Goal: Transaction & Acquisition: Purchase product/service

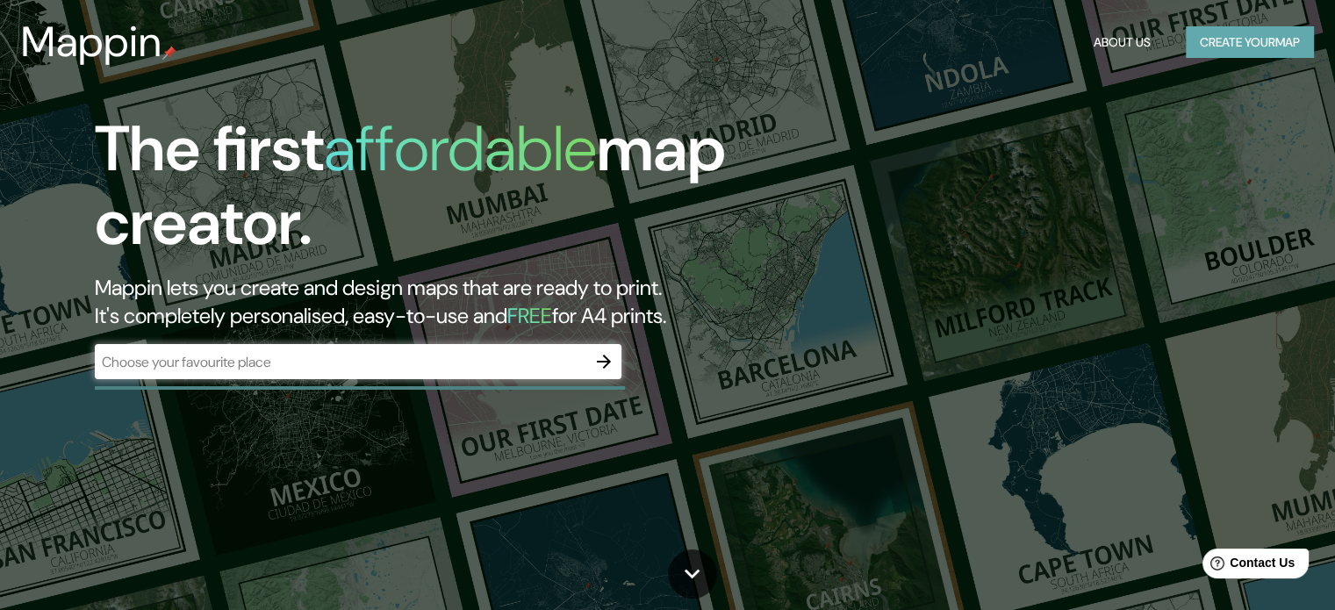
click at [1232, 55] on button "Create your map" at bounding box center [1249, 42] width 128 height 32
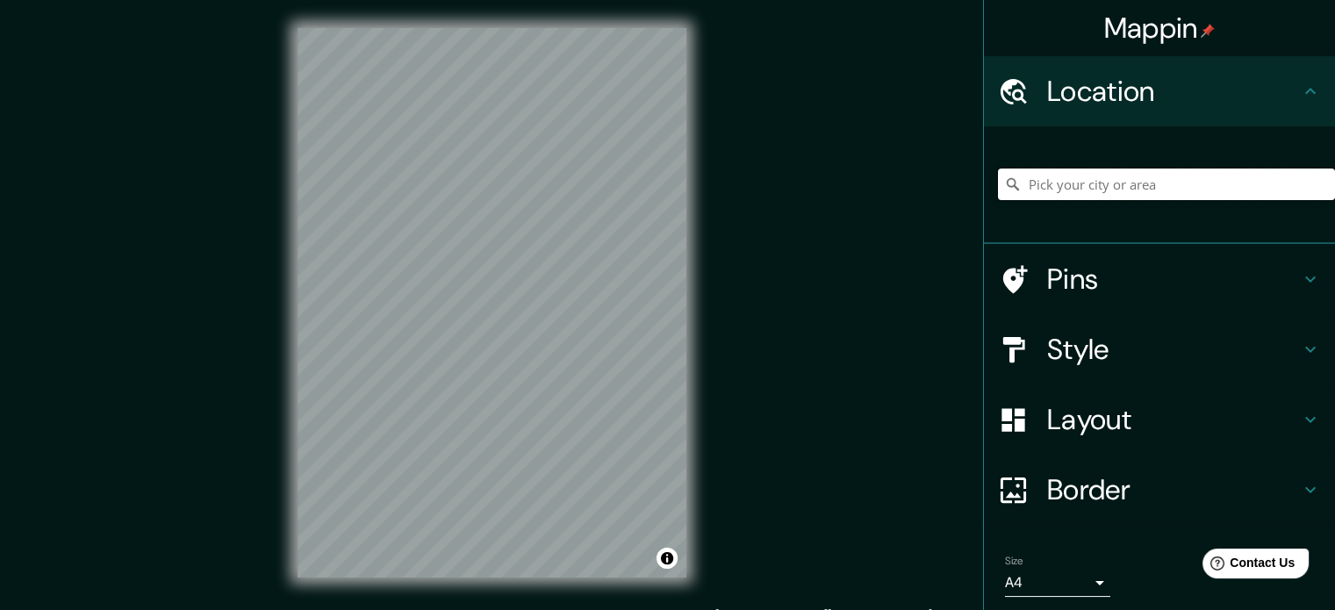
click at [1142, 189] on input "Pick your city or area" at bounding box center [1166, 184] width 337 height 32
click at [1042, 185] on input "Pick your city or area" at bounding box center [1166, 184] width 337 height 32
paste input "LOS HUINILES CANTÓN XECOL, CAJOLÁ, QUETZALTENANGO"
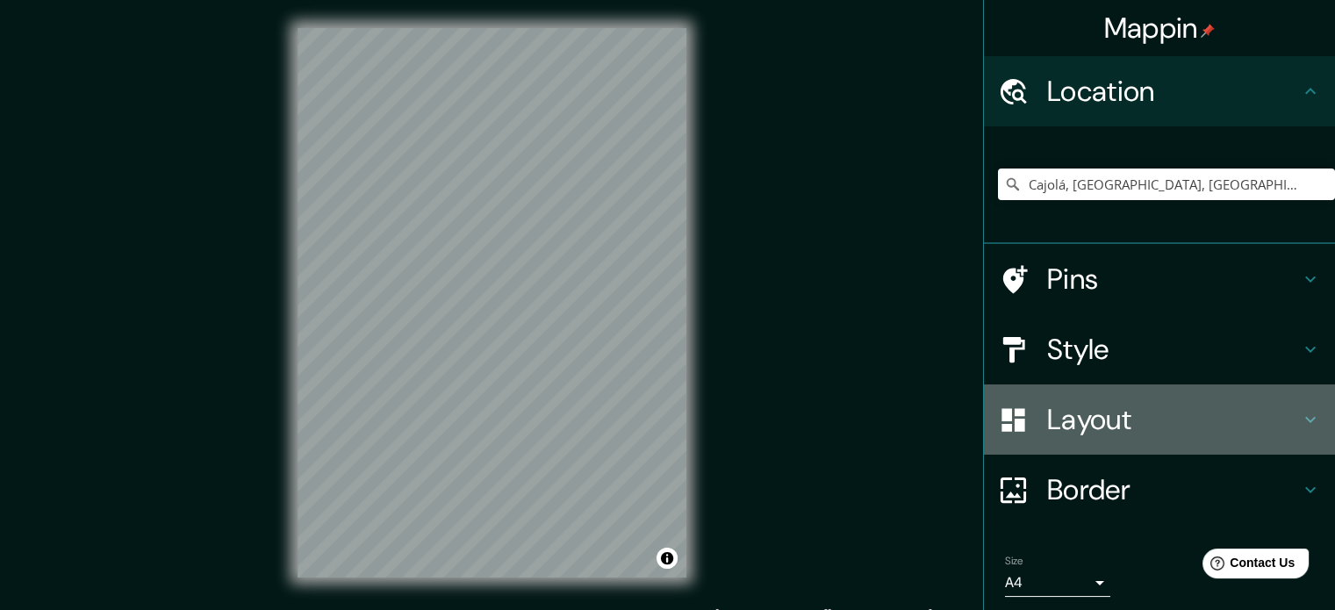
click at [1094, 420] on h4 "Layout" at bounding box center [1173, 419] width 253 height 35
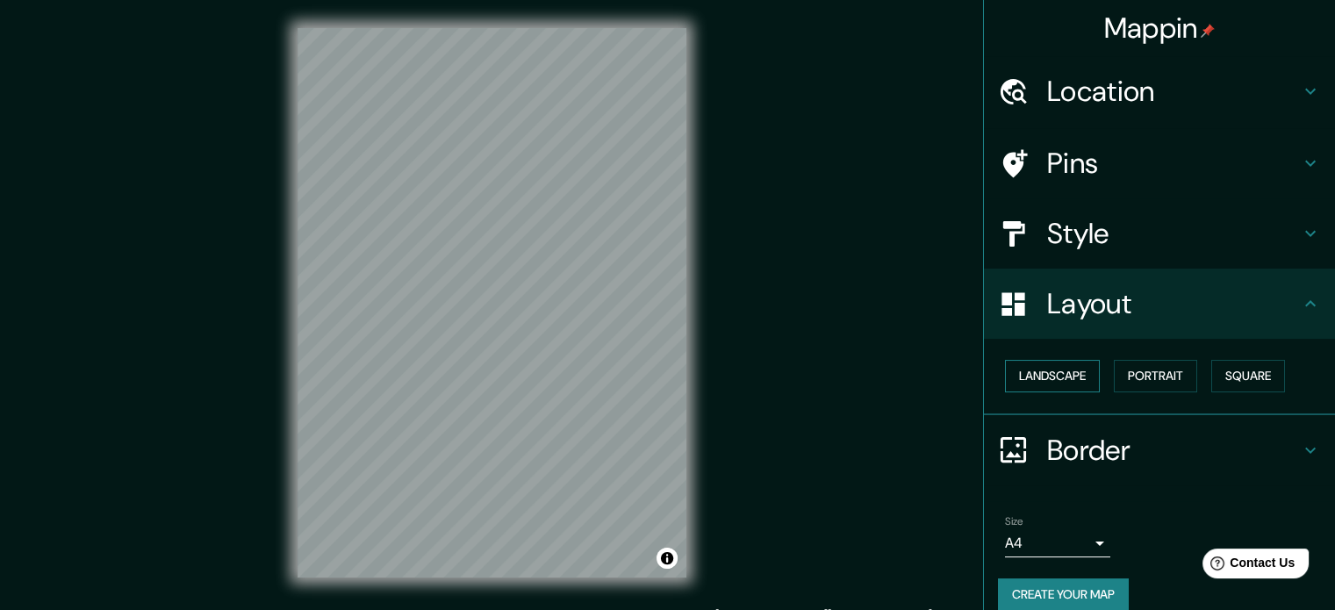
click at [1040, 379] on button "Landscape" at bounding box center [1052, 376] width 95 height 32
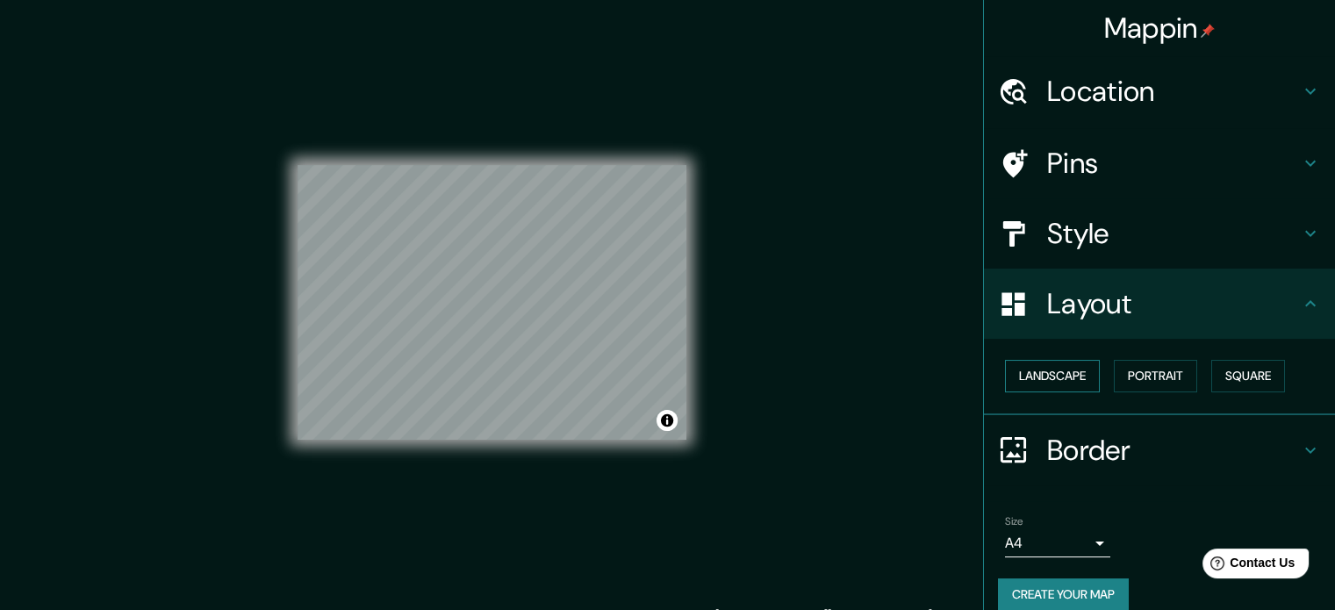
click at [1040, 379] on button "Landscape" at bounding box center [1052, 376] width 95 height 32
click at [1125, 376] on button "Portrait" at bounding box center [1154, 376] width 83 height 32
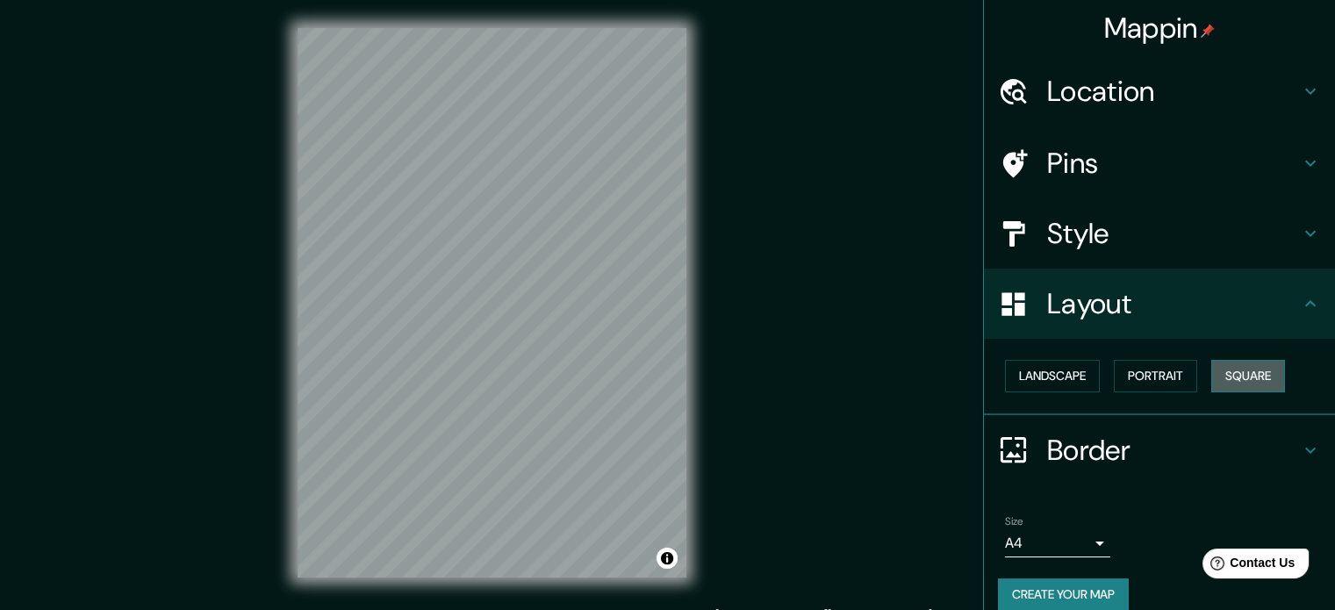
click at [1229, 376] on button "Square" at bounding box center [1248, 376] width 74 height 32
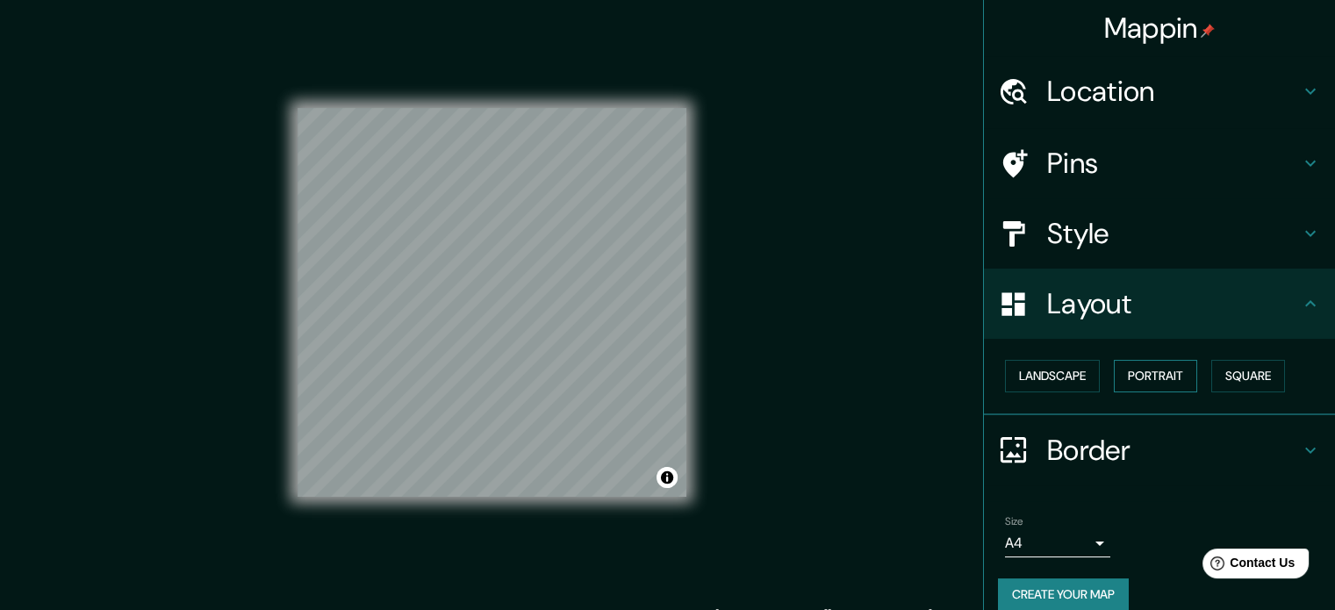
click at [1142, 375] on button "Portrait" at bounding box center [1154, 376] width 83 height 32
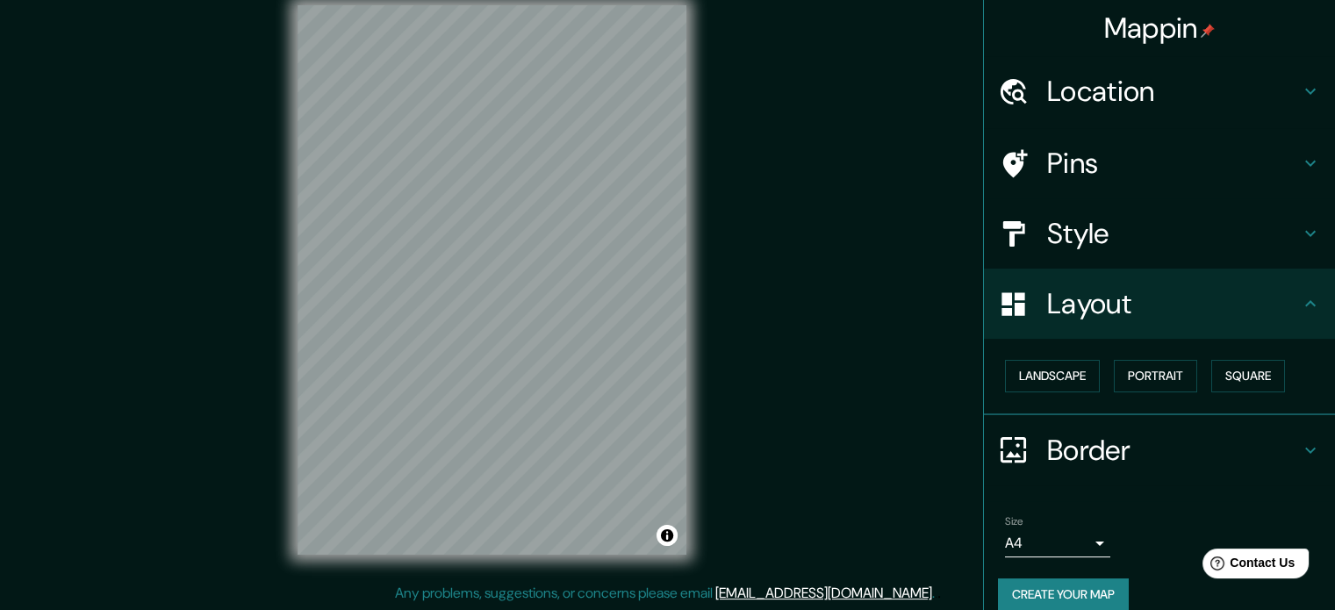
click at [1081, 252] on div "Style" at bounding box center [1159, 233] width 351 height 70
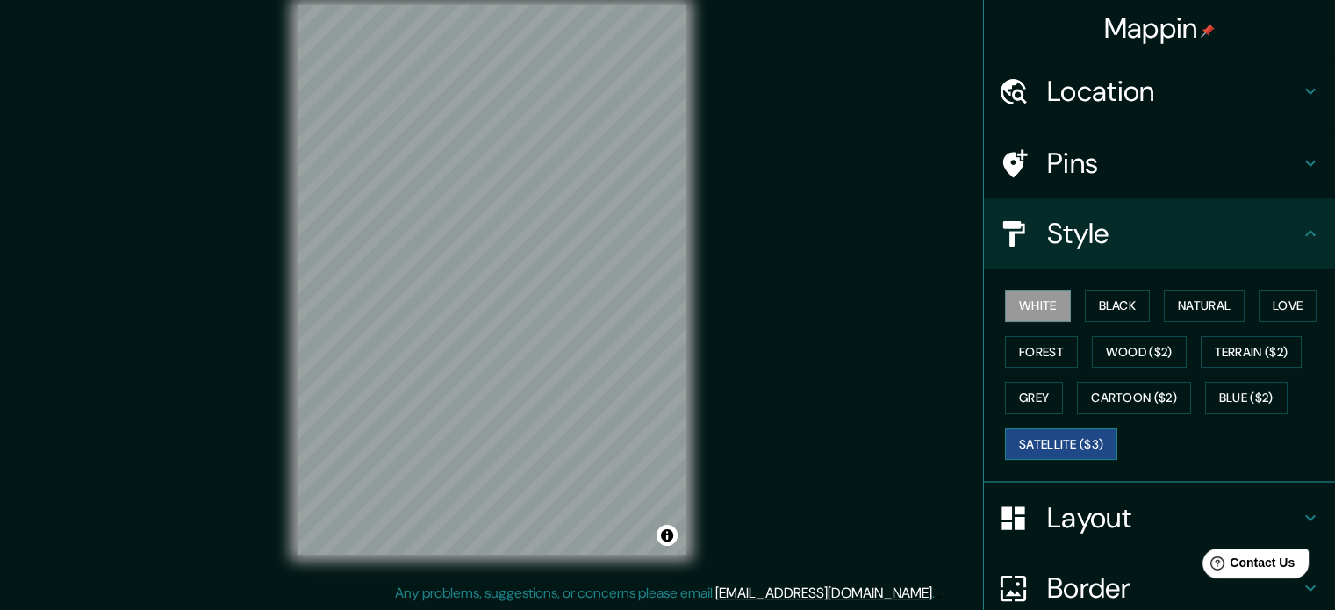
click at [1054, 434] on button "Satellite ($3)" at bounding box center [1061, 444] width 112 height 32
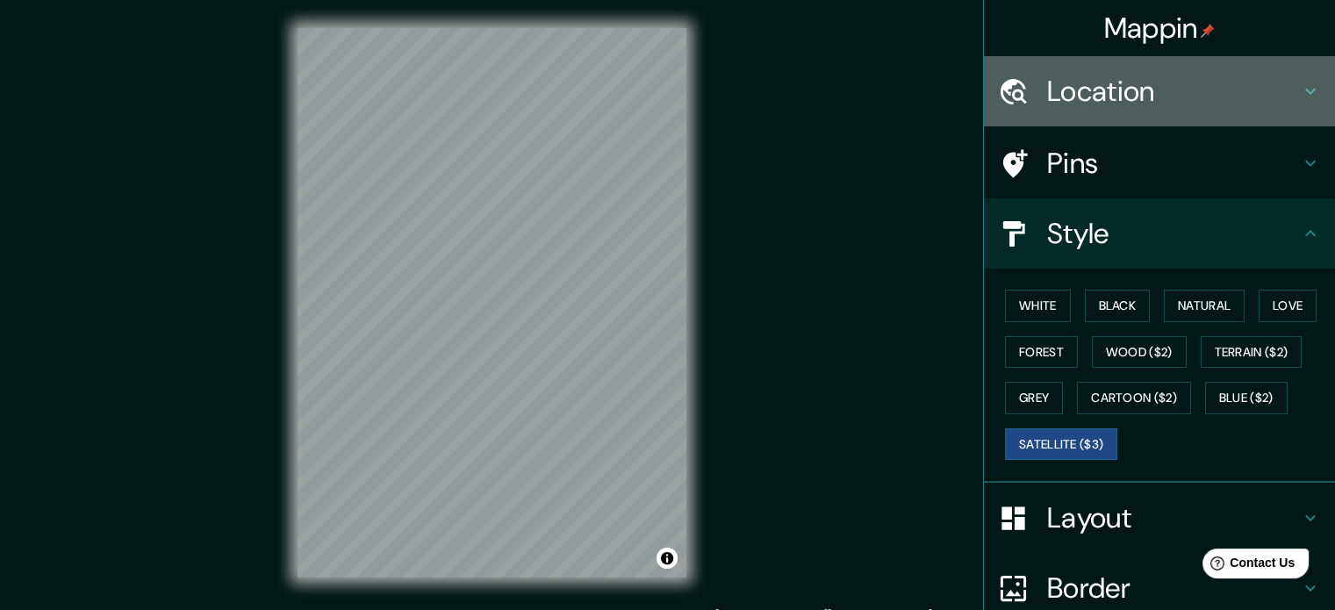
click at [1079, 97] on h4 "Location" at bounding box center [1173, 91] width 253 height 35
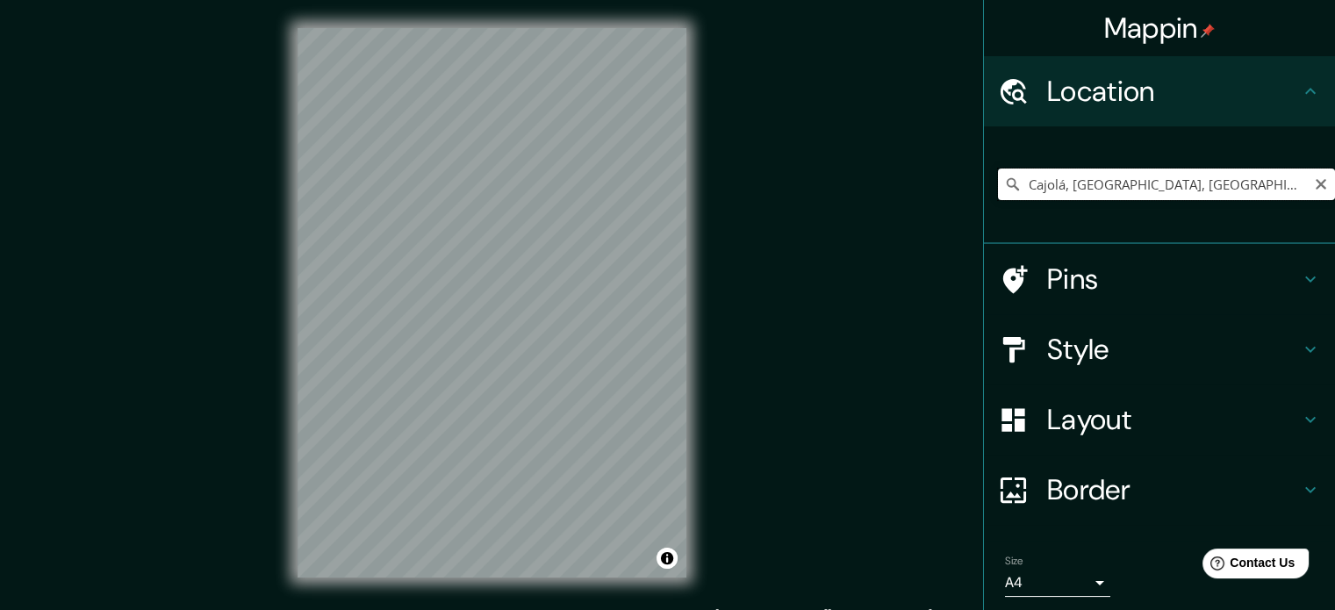
click at [1179, 181] on input "Cajolá, [GEOGRAPHIC_DATA], [GEOGRAPHIC_DATA]" at bounding box center [1166, 184] width 337 height 32
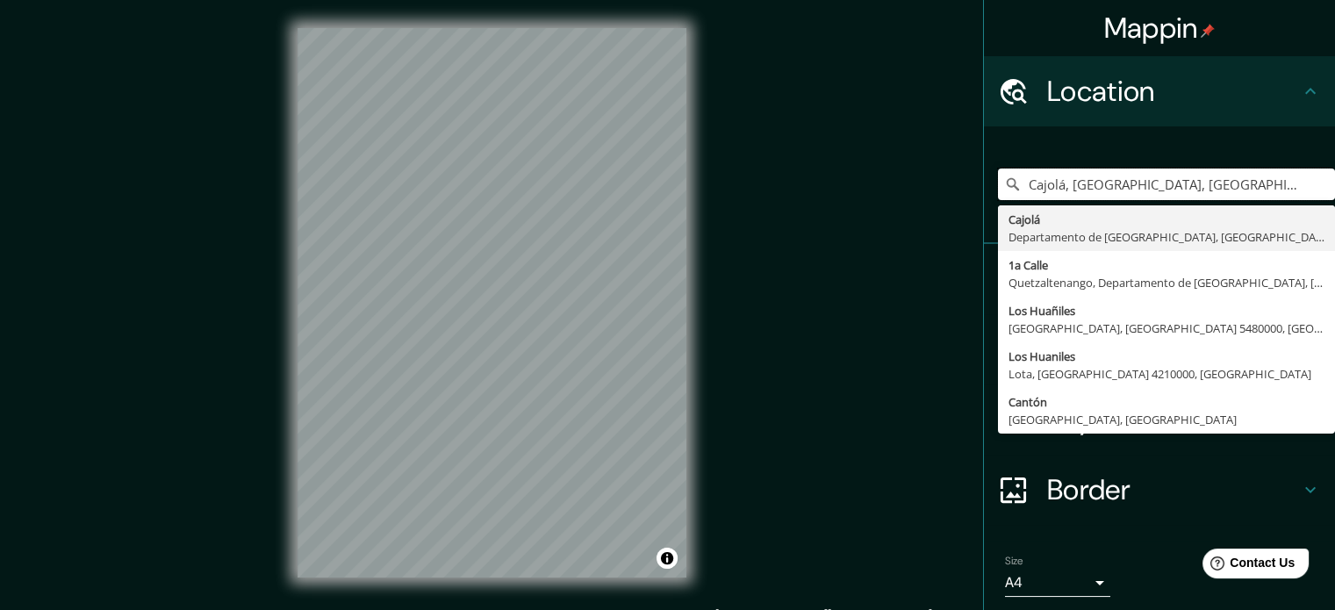
drag, startPoint x: 1168, startPoint y: 185, endPoint x: 927, endPoint y: 197, distance: 240.7
click at [927, 197] on div "Mappin Location Cajolá, Departamento de Quetzaltenango, Guatemala Cajolá Depart…" at bounding box center [667, 316] width 1335 height 633
type input "Quetzaltenango, Guatemala"
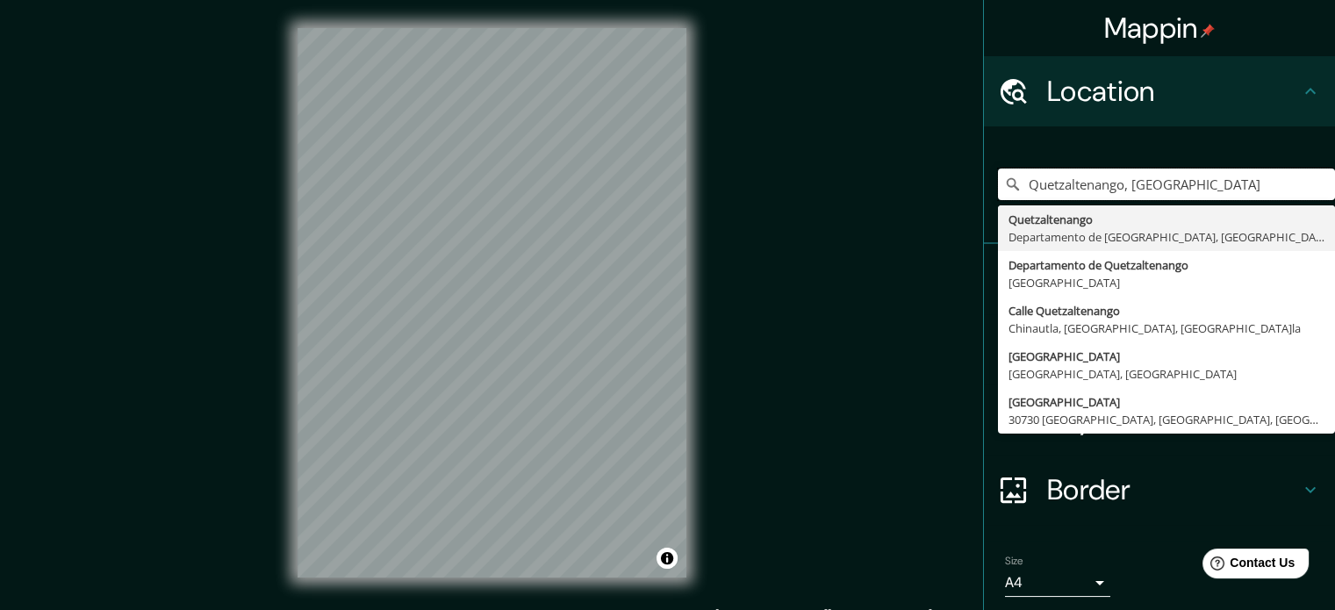
drag, startPoint x: 1194, startPoint y: 182, endPoint x: 925, endPoint y: 196, distance: 269.7
click at [925, 196] on div "Mappin Location Quetzaltenango, Guatemala Quetzaltenango Departamento de Quetza…" at bounding box center [667, 316] width 1335 height 633
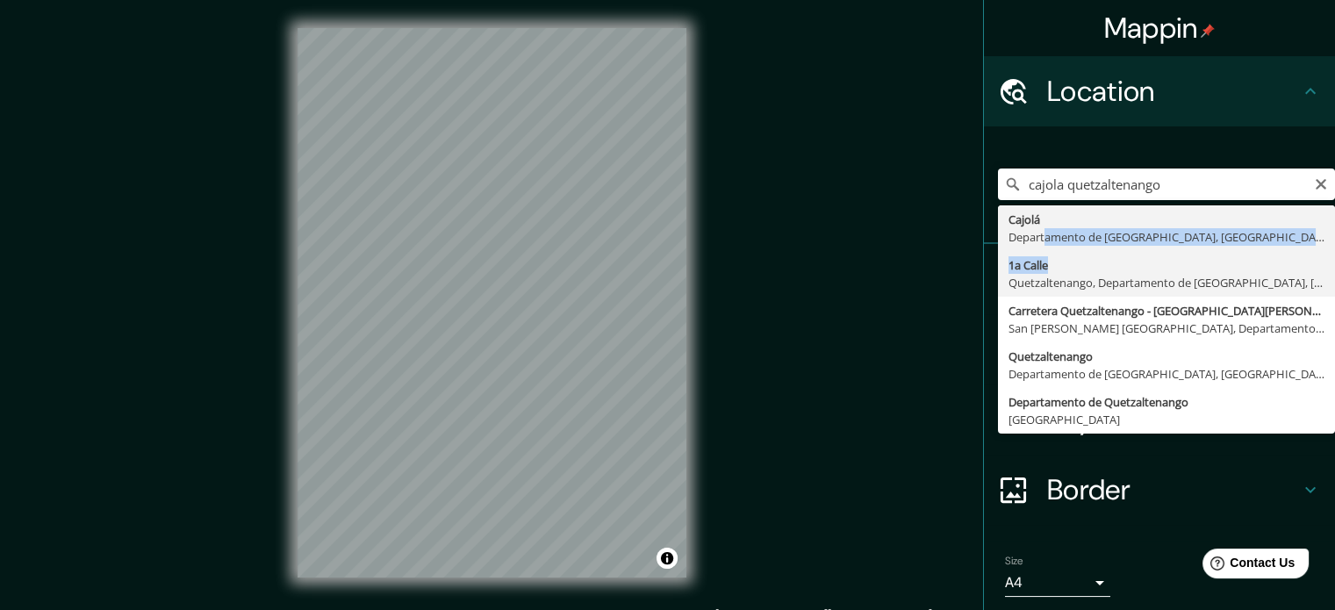
type input "1a Calle, Quetzaltenango, Departamento de Quetzaltenango, Guatemala"
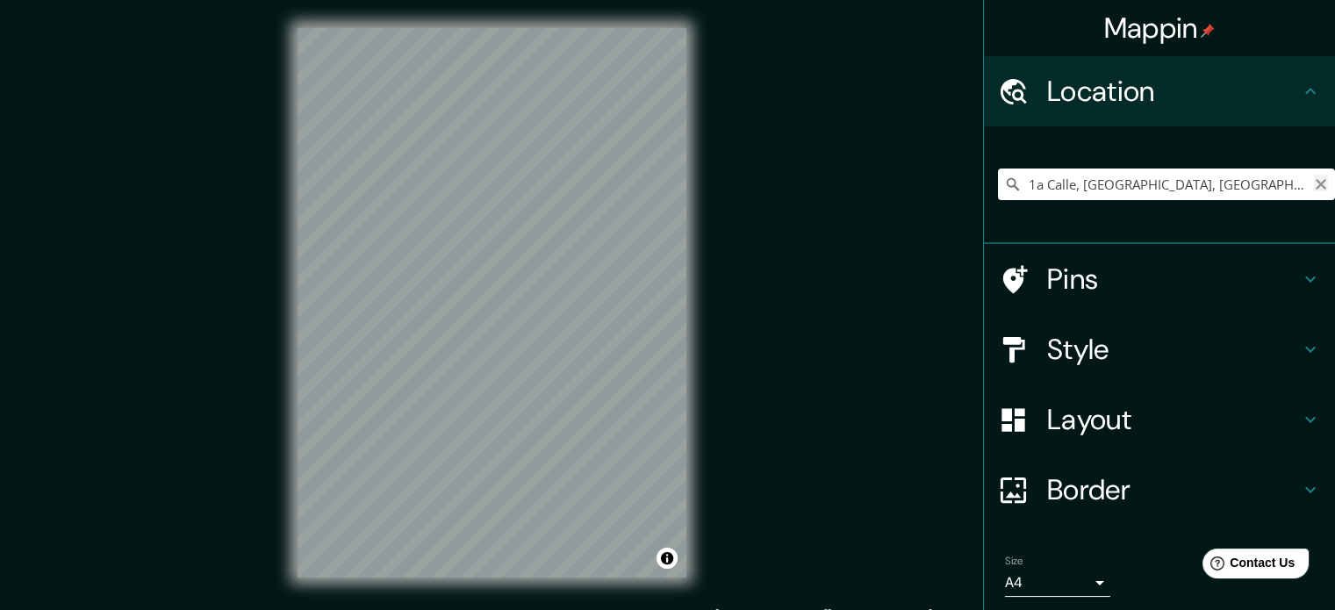
click at [1315, 183] on icon "Clear" at bounding box center [1320, 184] width 11 height 11
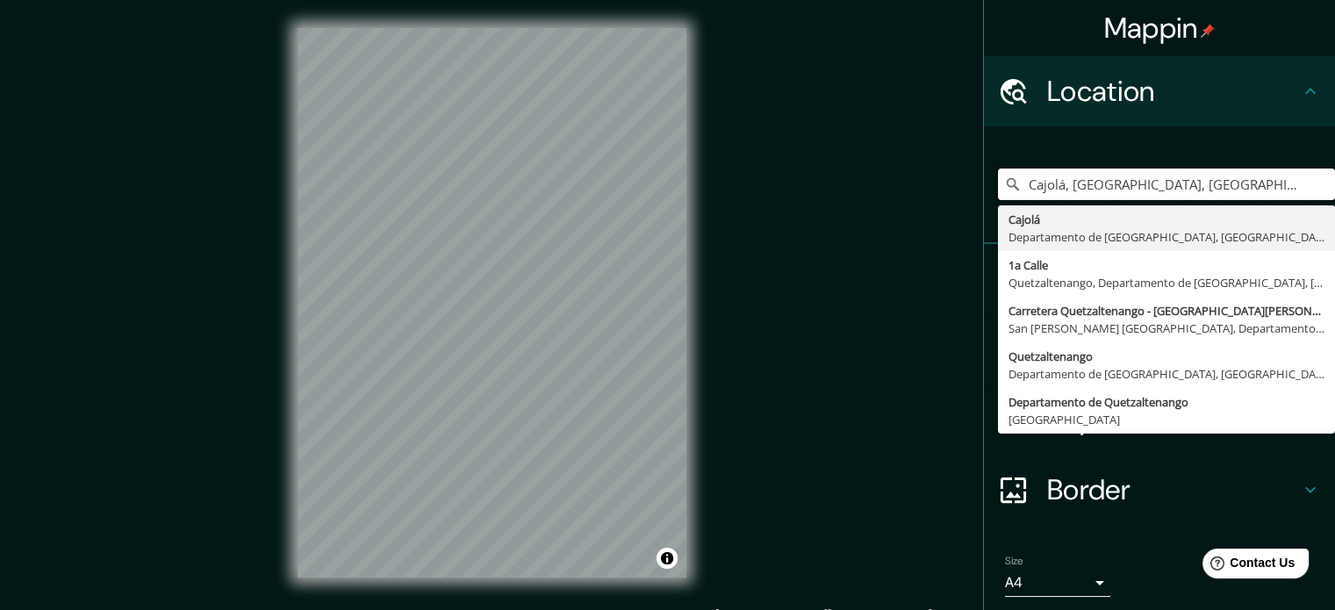
type input "Cajolá, [GEOGRAPHIC_DATA], [GEOGRAPHIC_DATA]"
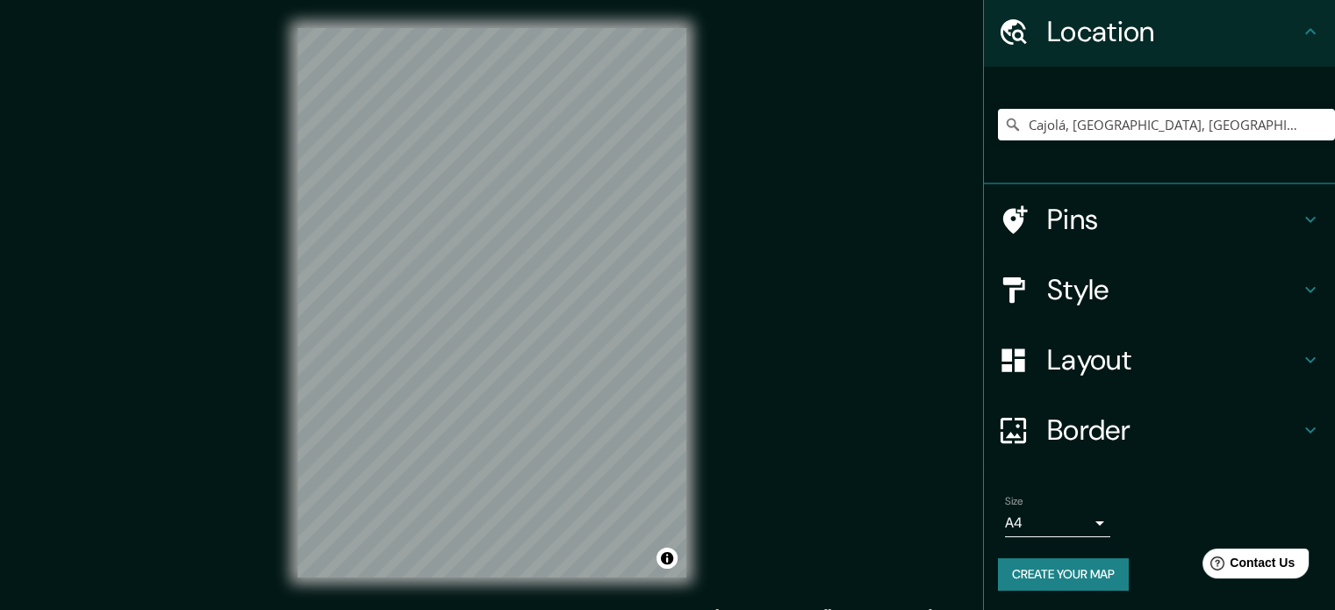
click at [1047, 417] on h4 "Border" at bounding box center [1173, 429] width 253 height 35
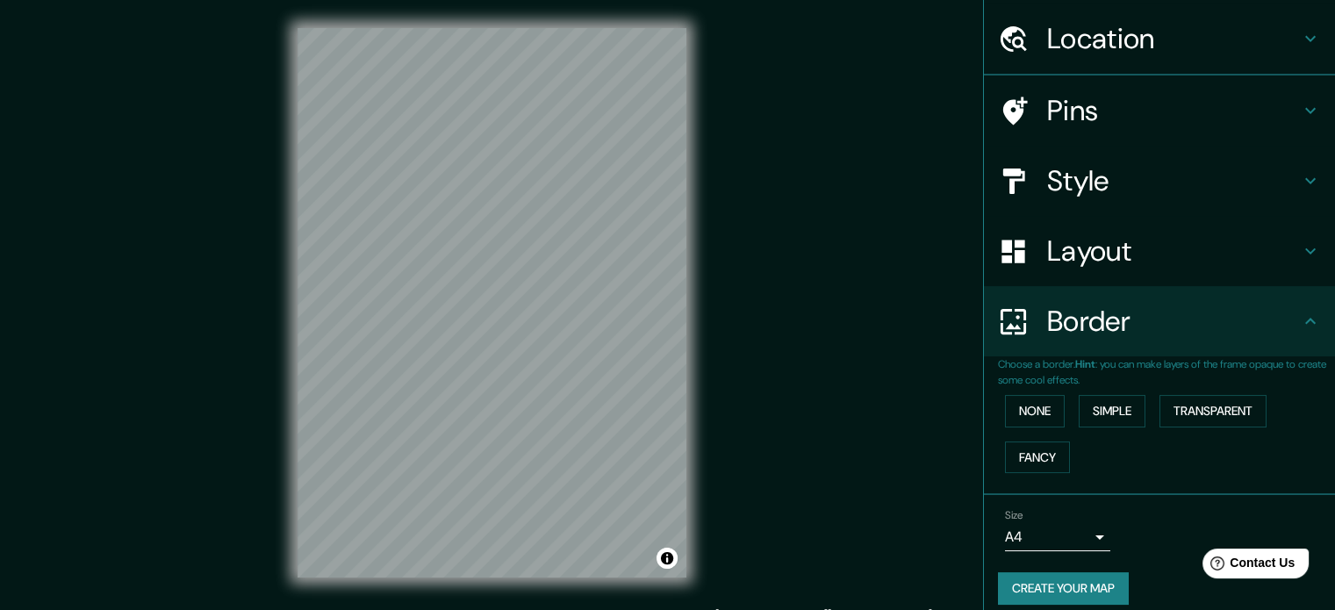
scroll to position [60, 0]
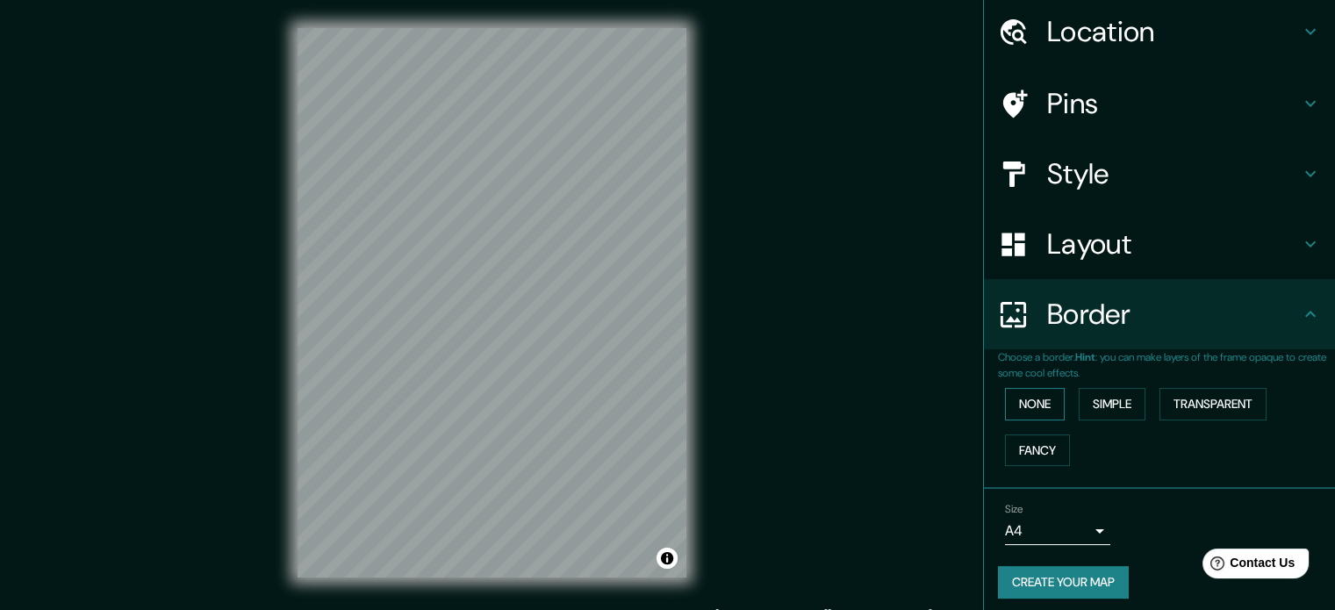
click at [1029, 412] on button "None" at bounding box center [1035, 404] width 60 height 32
click at [1089, 250] on h4 "Layout" at bounding box center [1173, 243] width 253 height 35
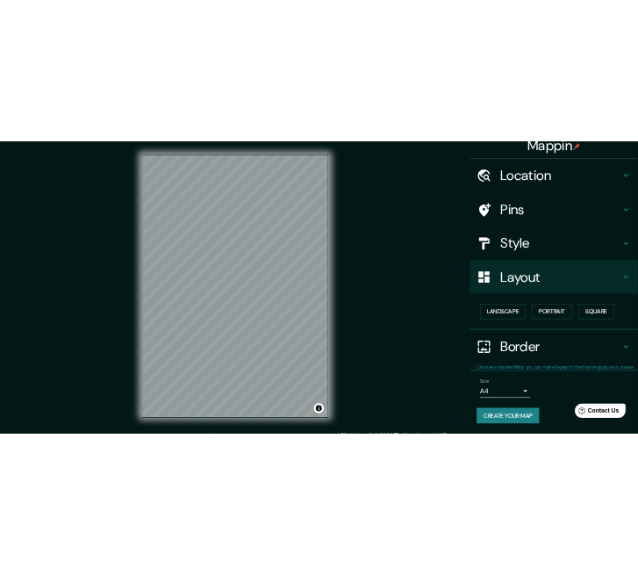
scroll to position [19, 0]
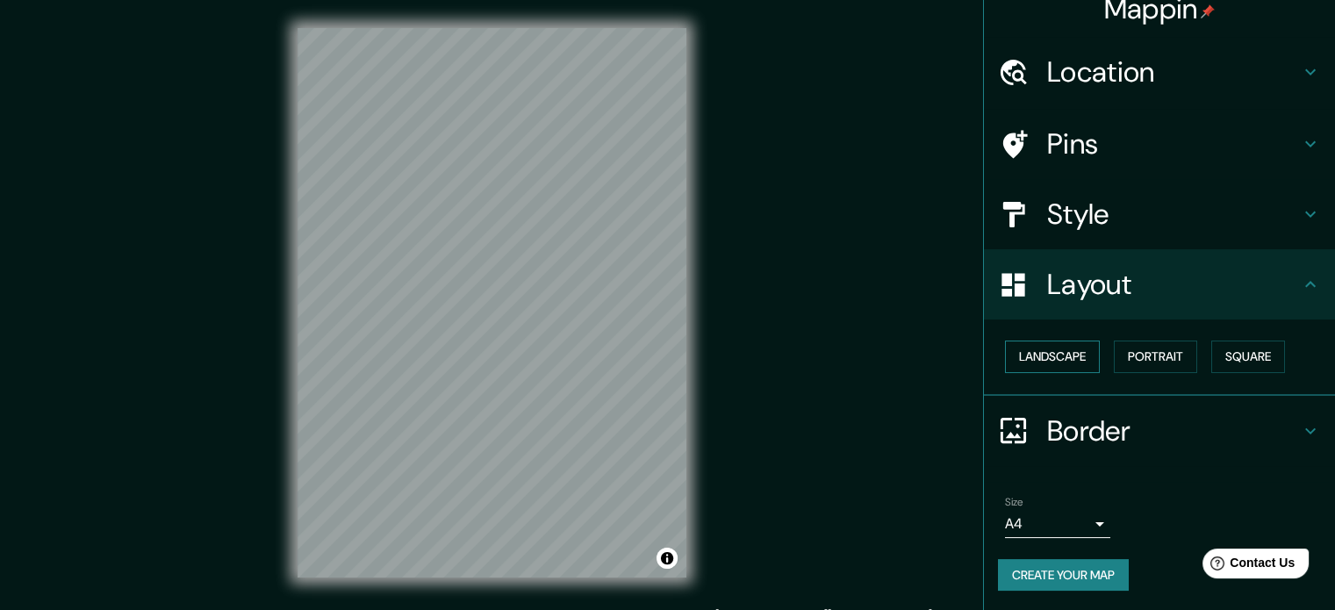
click at [1045, 357] on button "Landscape" at bounding box center [1052, 356] width 95 height 32
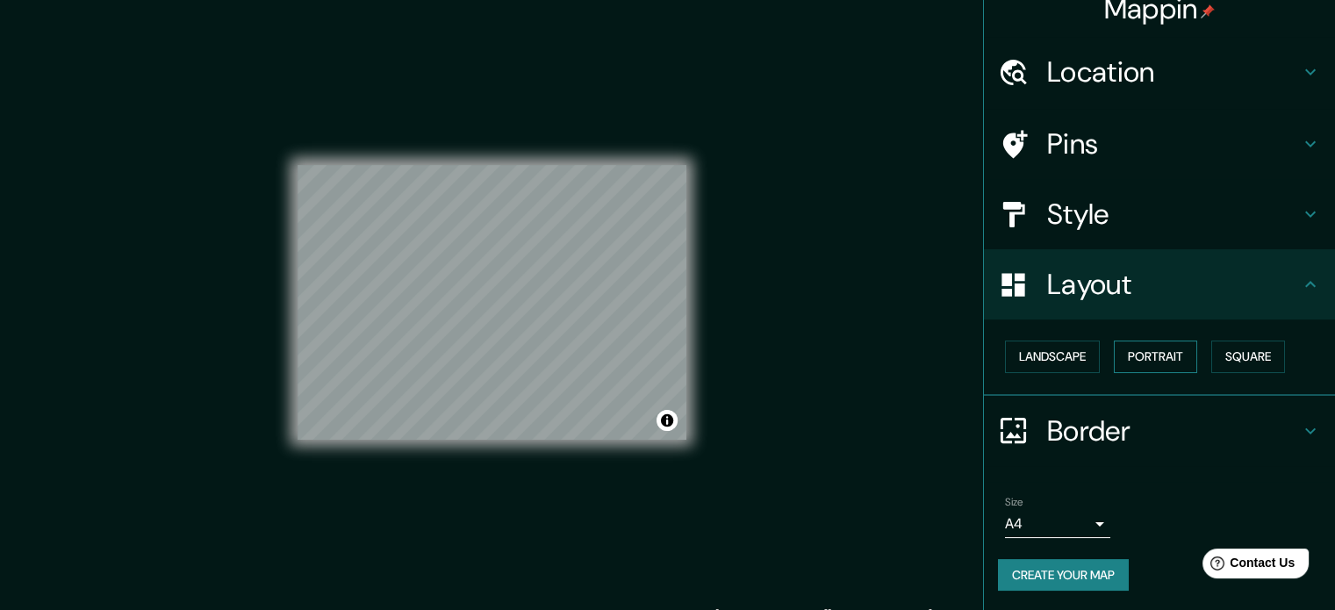
click at [1141, 354] on button "Portrait" at bounding box center [1154, 356] width 83 height 32
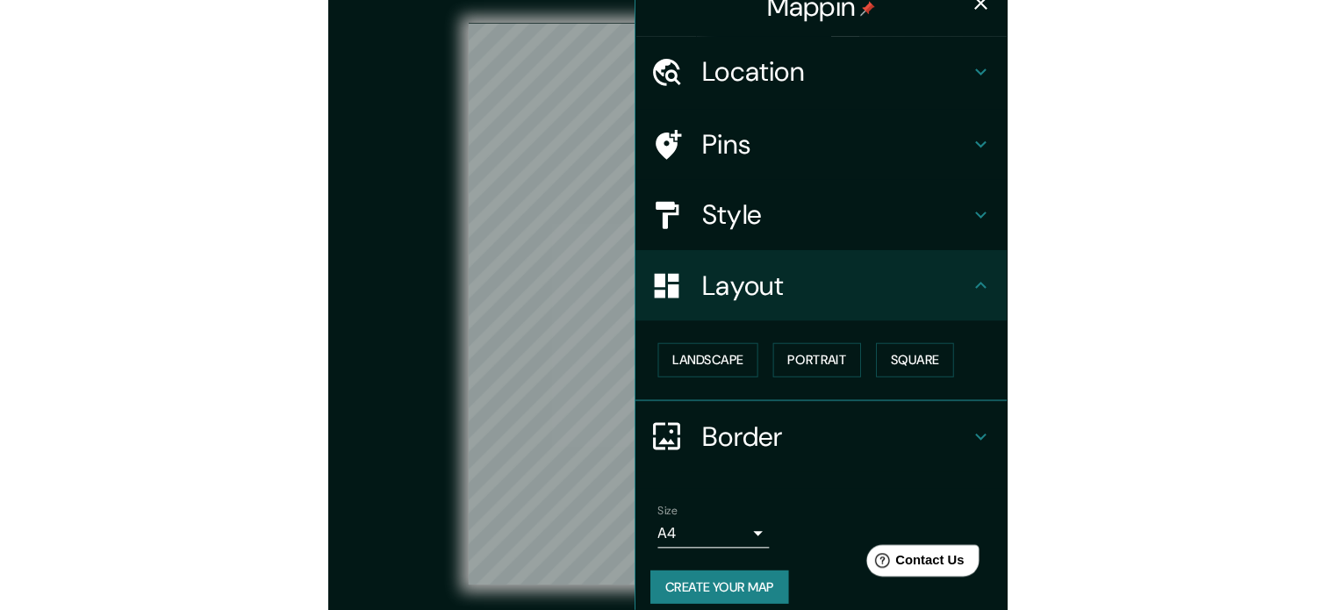
scroll to position [0, 0]
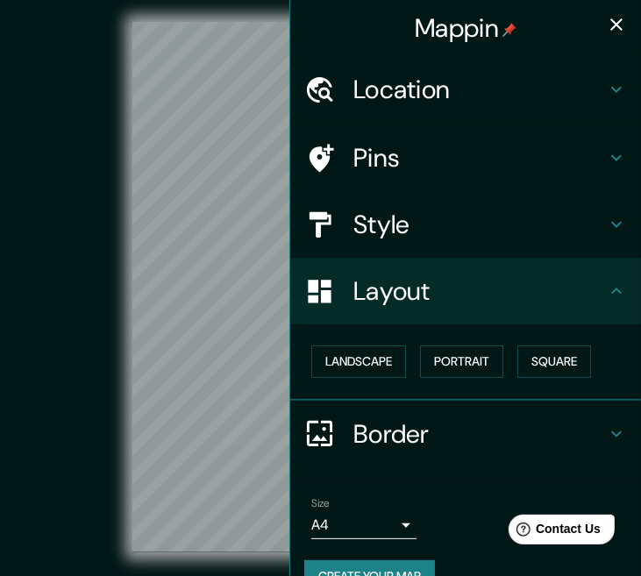
click at [611, 23] on icon "button" at bounding box center [617, 24] width 12 height 12
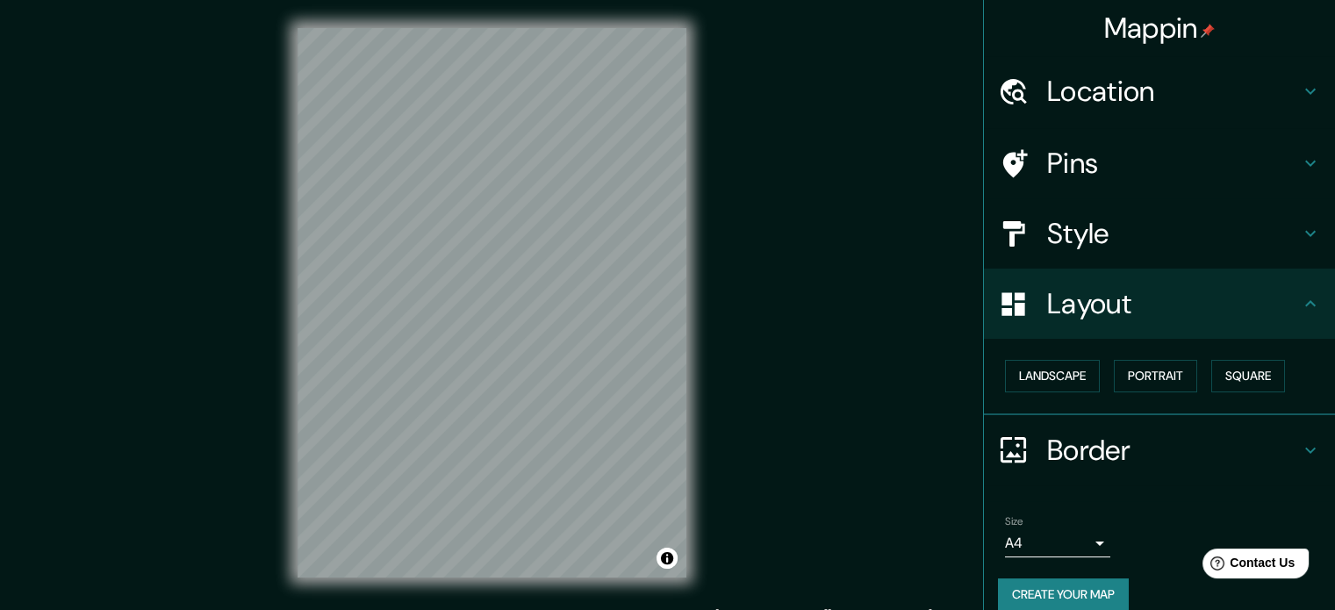
click at [1128, 298] on h4 "Layout" at bounding box center [1173, 303] width 253 height 35
click at [1006, 233] on icon at bounding box center [1014, 232] width 22 height 25
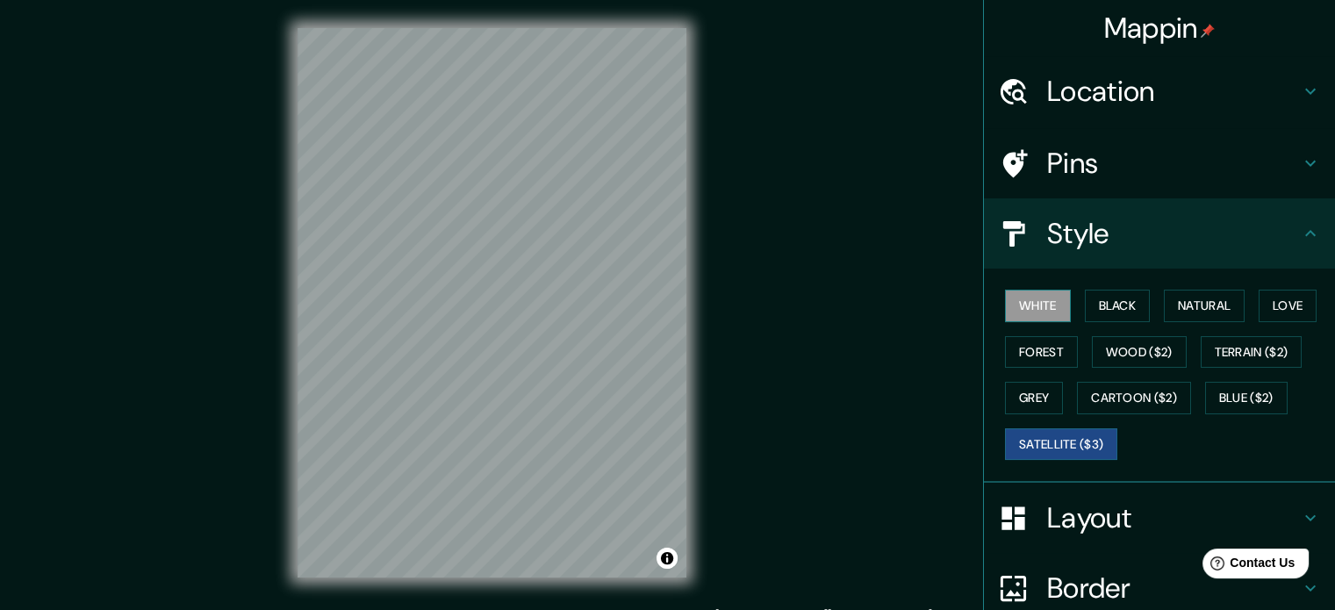
click at [1018, 304] on button "White" at bounding box center [1038, 306] width 66 height 32
click at [1029, 440] on button "Satellite ($3)" at bounding box center [1061, 444] width 112 height 32
click at [1035, 297] on button "White" at bounding box center [1038, 306] width 66 height 32
click at [1048, 436] on button "Satellite ($3)" at bounding box center [1061, 444] width 112 height 32
click at [1013, 309] on button "White" at bounding box center [1038, 306] width 66 height 32
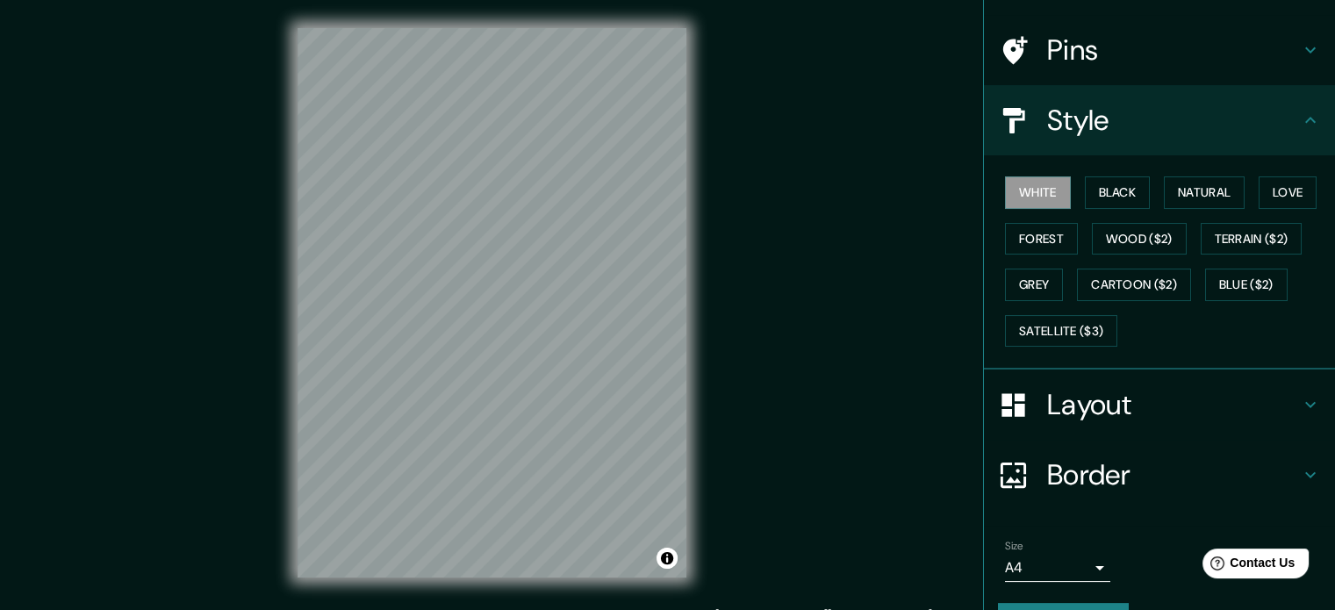
scroll to position [156, 0]
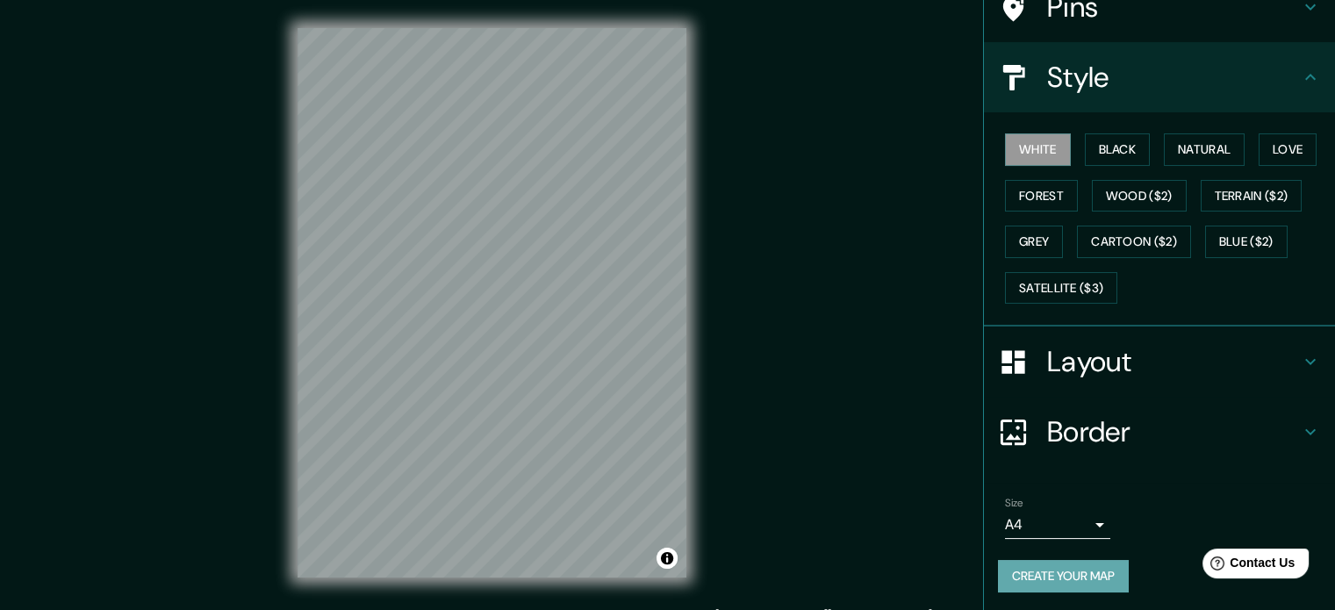
click at [1066, 567] on button "Create your map" at bounding box center [1063, 576] width 131 height 32
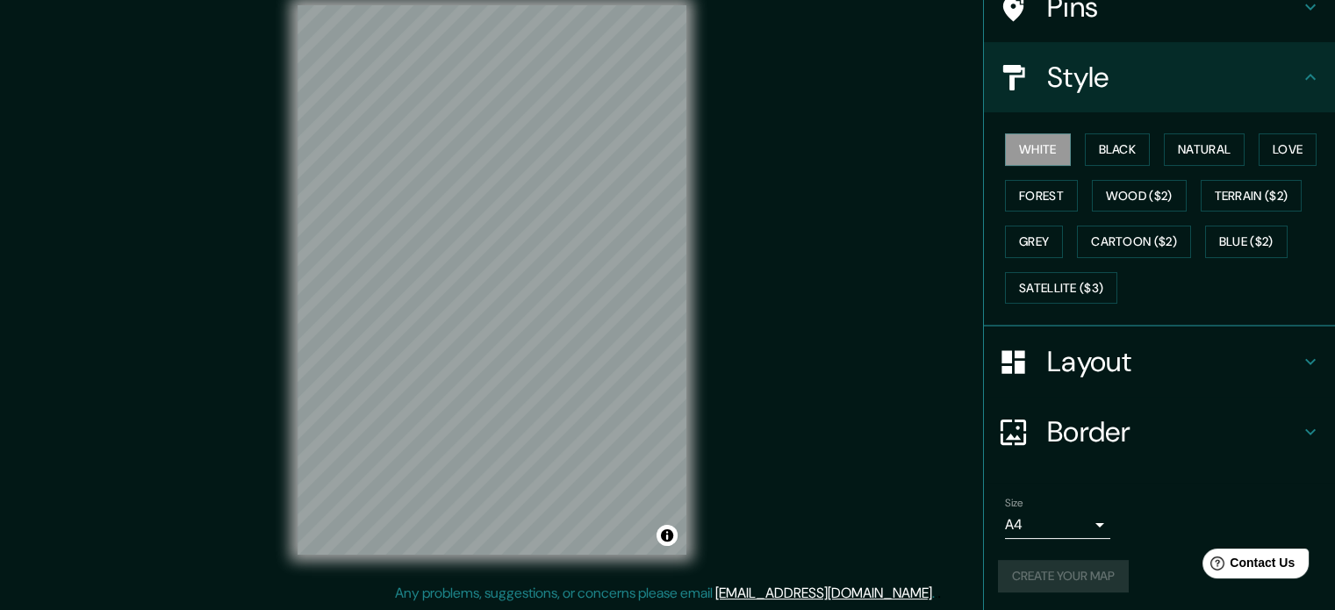
click at [1063, 419] on h4 "Border" at bounding box center [1173, 431] width 253 height 35
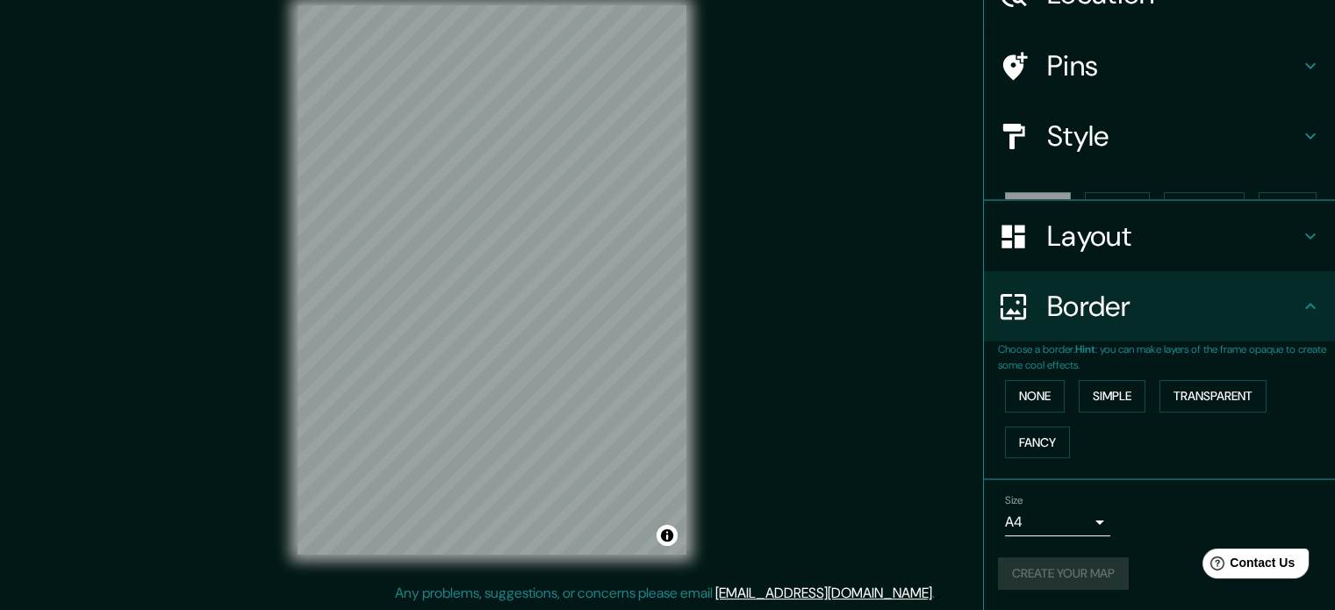
scroll to position [67, 0]
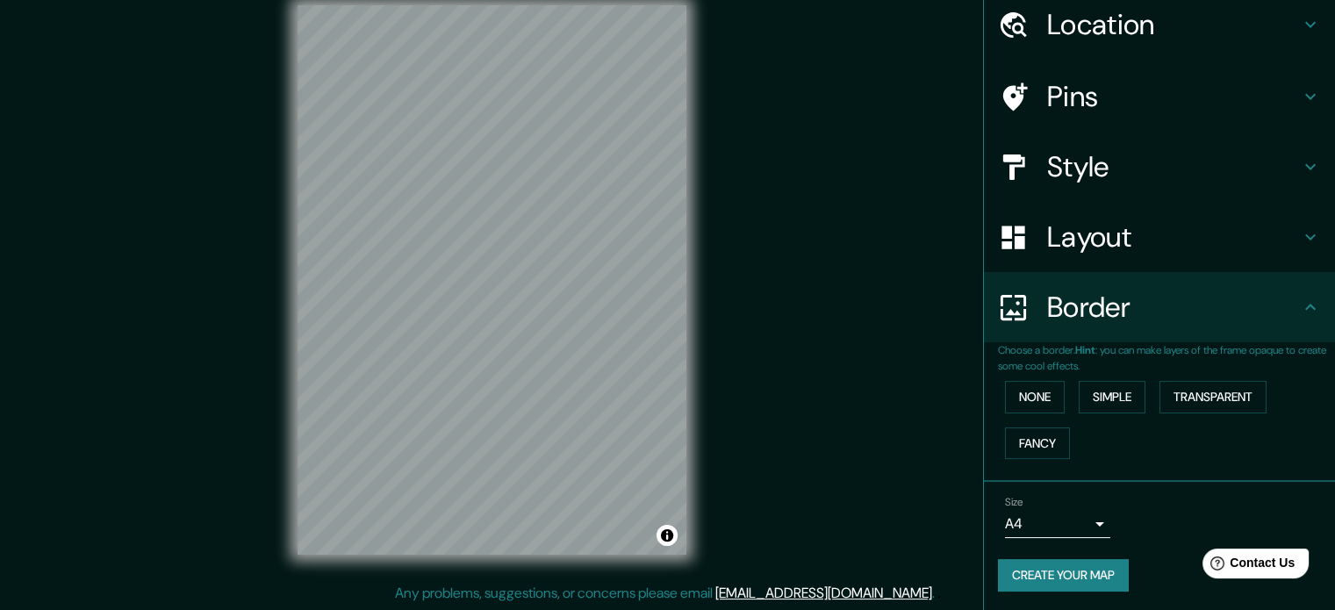
click at [755, 311] on div "© Mapbox © OpenStreetMap Improve this map" at bounding box center [491, 279] width 1201 height 549
click at [1060, 578] on button "Create your map" at bounding box center [1063, 575] width 131 height 32
click at [1060, 578] on div "Create your map" at bounding box center [1159, 575] width 323 height 32
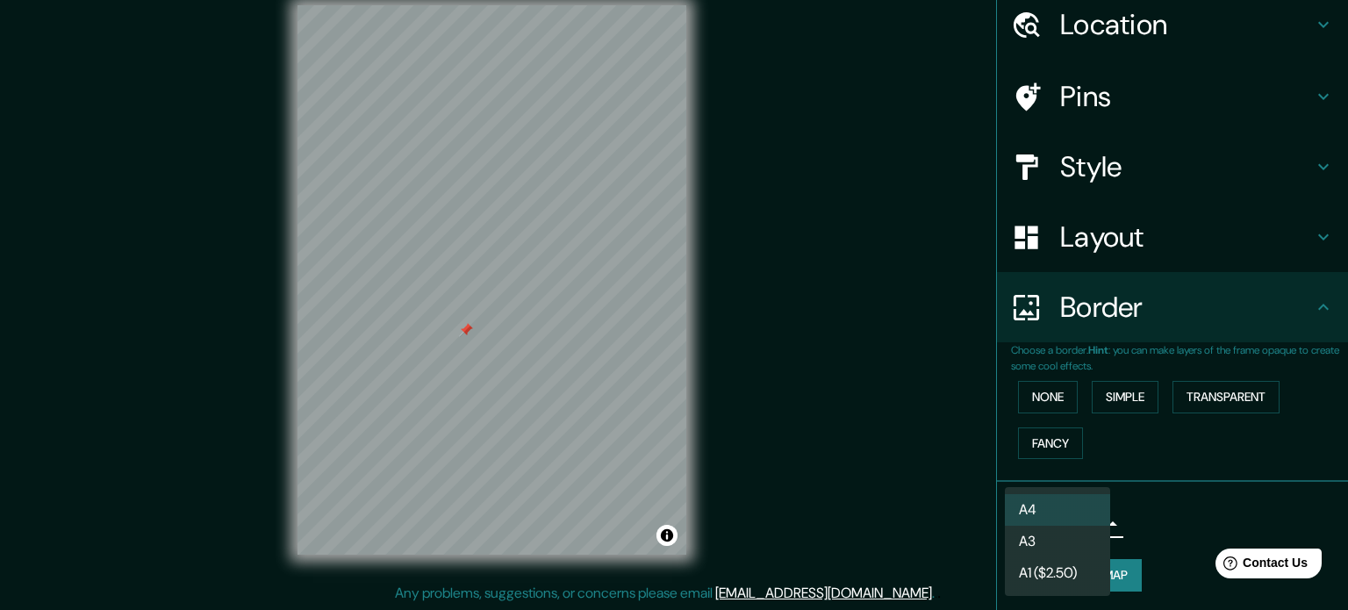
click at [1025, 526] on body "Mappin Location Cajolá, Departamento de Quetzaltenango, Guatemala Cajolá Depart…" at bounding box center [674, 282] width 1348 height 610
click at [1041, 516] on li "A4" at bounding box center [1057, 510] width 105 height 32
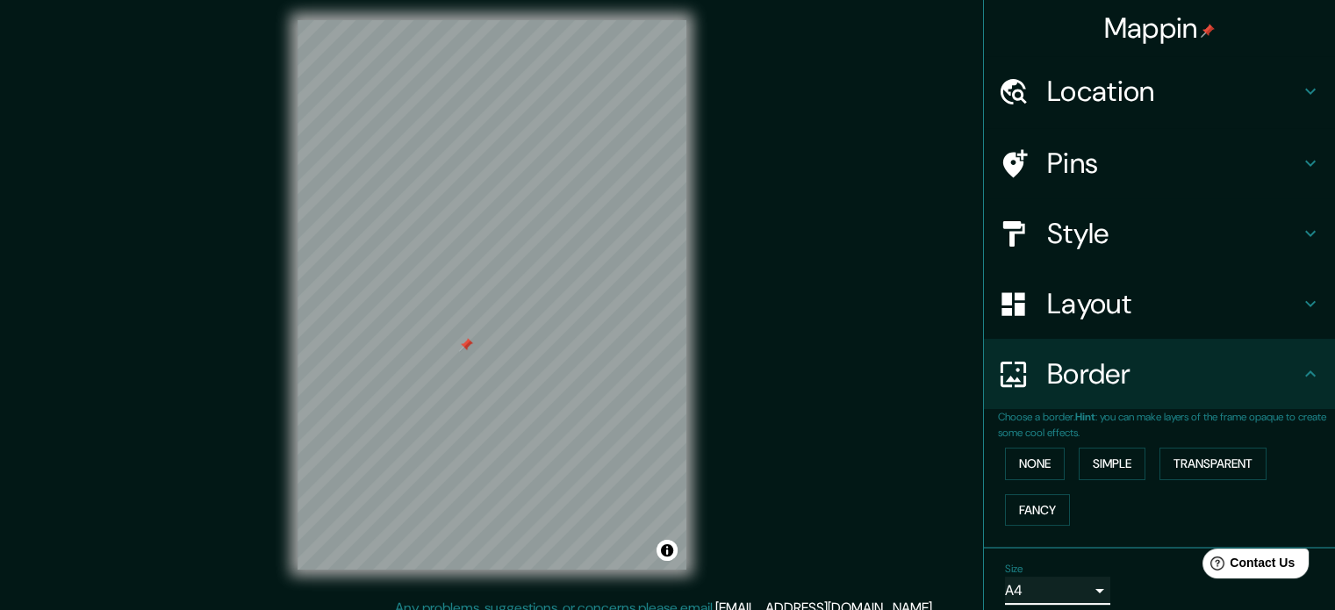
scroll to position [0, 0]
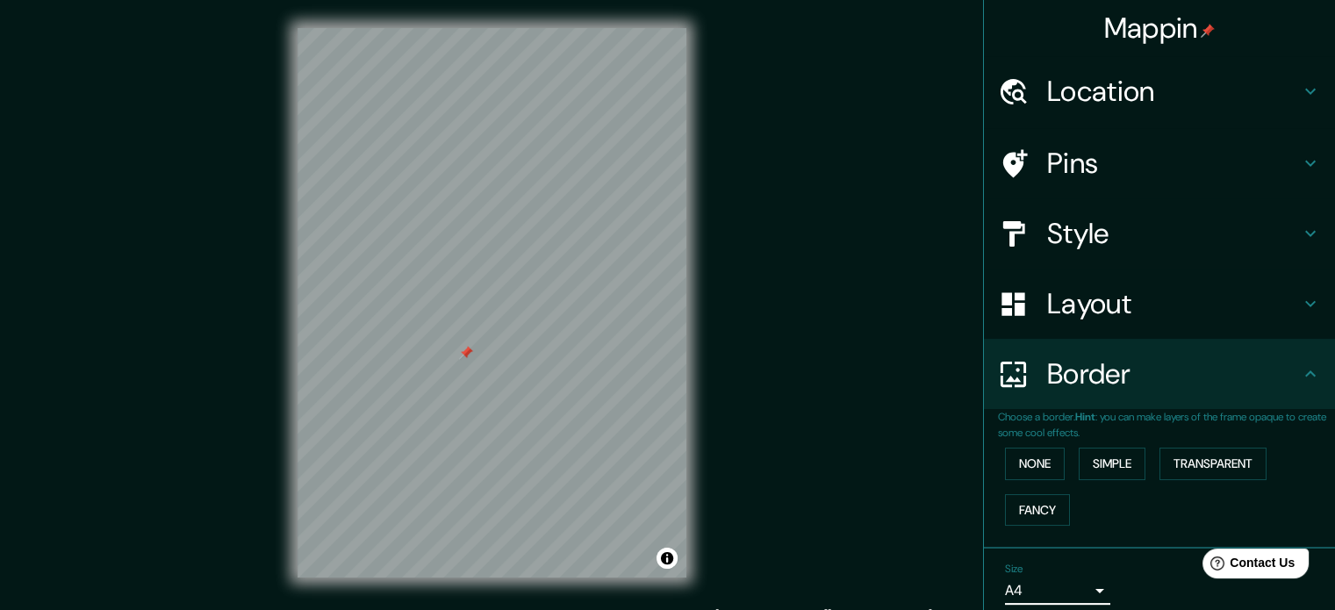
click at [1092, 70] on div "Location" at bounding box center [1159, 91] width 351 height 70
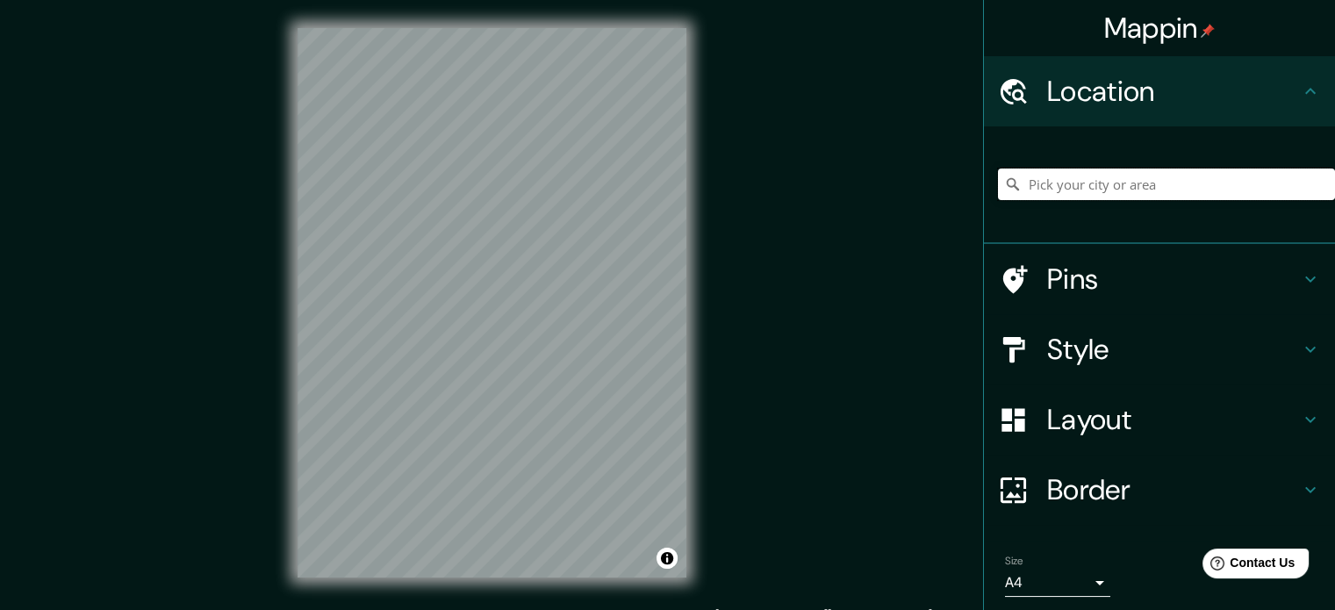
click at [1101, 176] on input "Pick your city or area" at bounding box center [1166, 184] width 337 height 32
type input "Cajolá, [GEOGRAPHIC_DATA], [GEOGRAPHIC_DATA]"
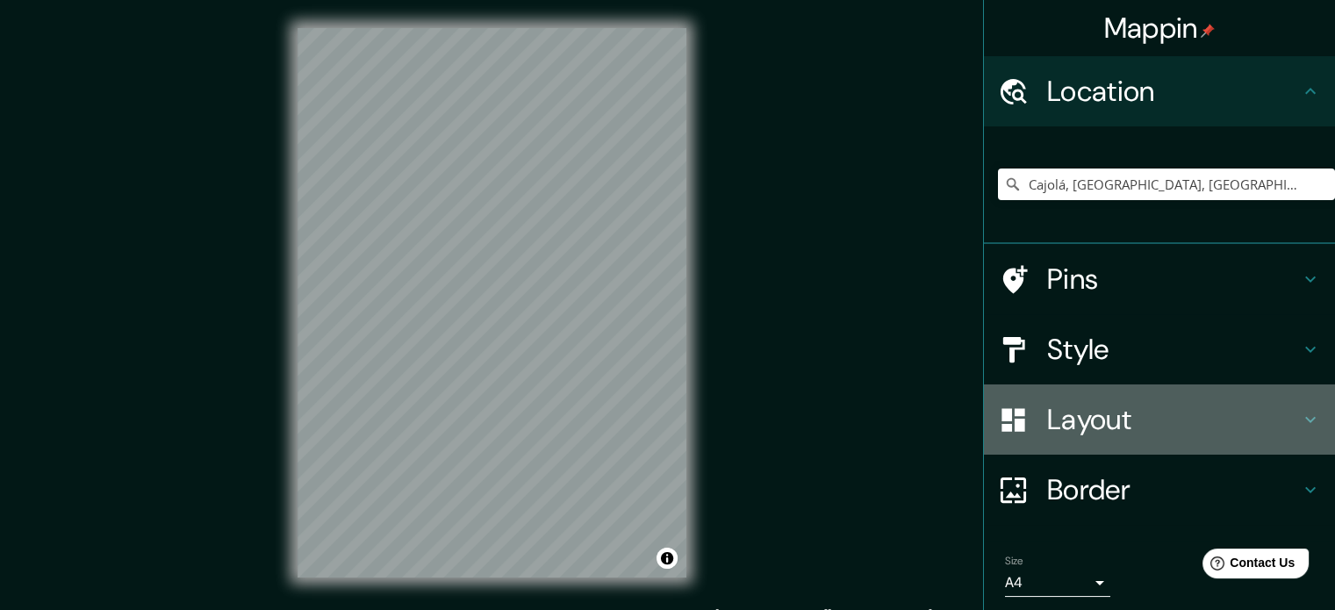
click at [1099, 426] on h4 "Layout" at bounding box center [1173, 419] width 253 height 35
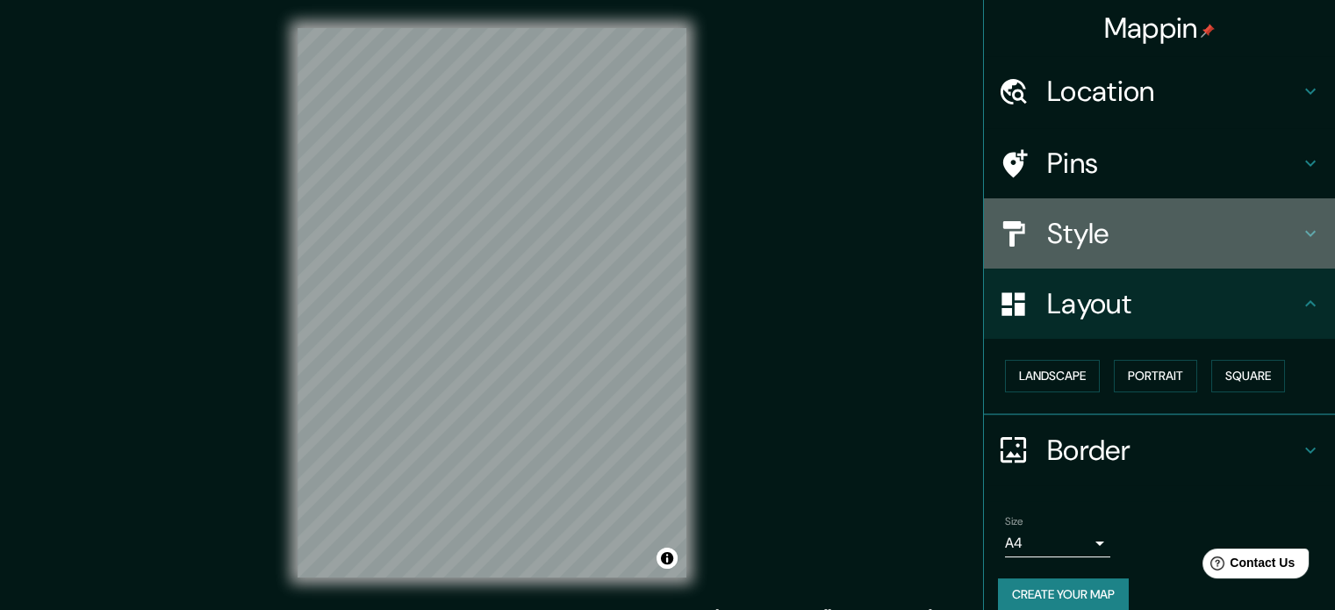
click at [1047, 225] on h4 "Style" at bounding box center [1173, 233] width 253 height 35
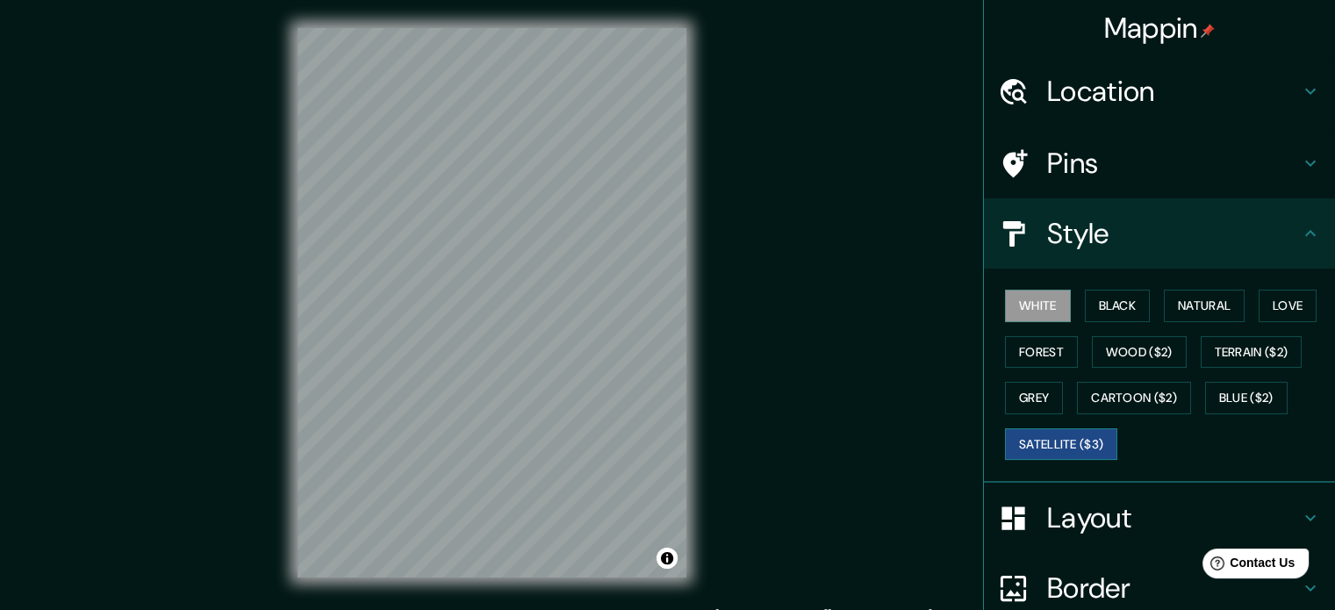
click at [1026, 444] on button "Satellite ($3)" at bounding box center [1061, 444] width 112 height 32
click at [1035, 295] on button "White" at bounding box center [1038, 306] width 66 height 32
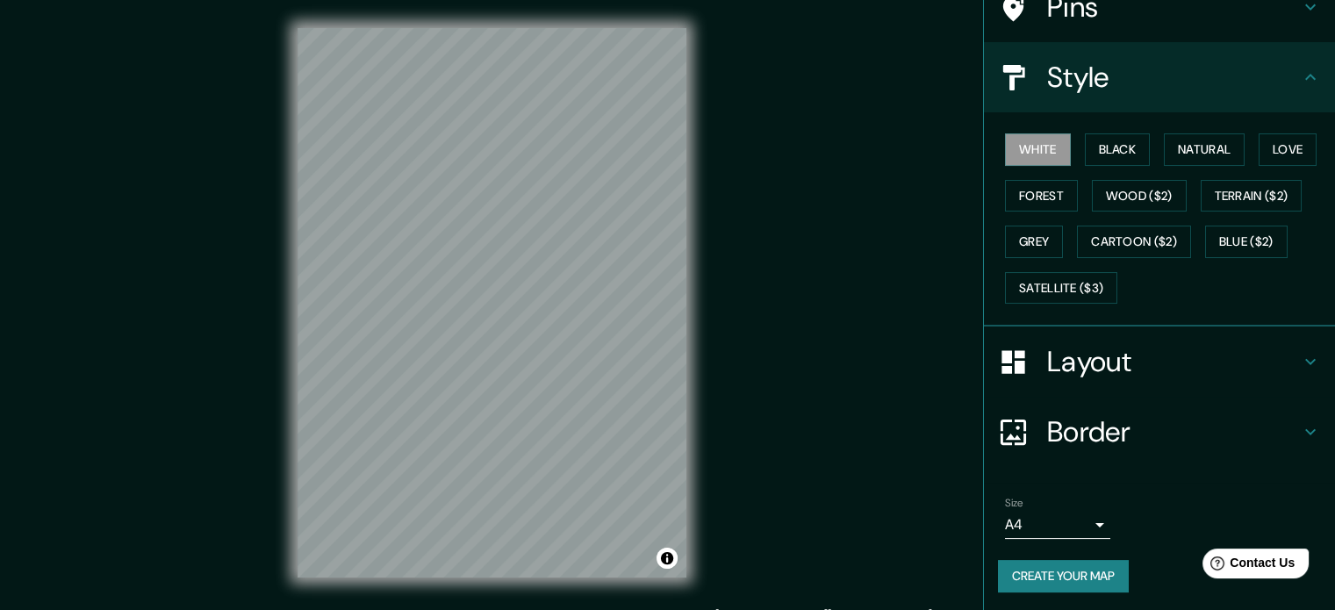
scroll to position [23, 0]
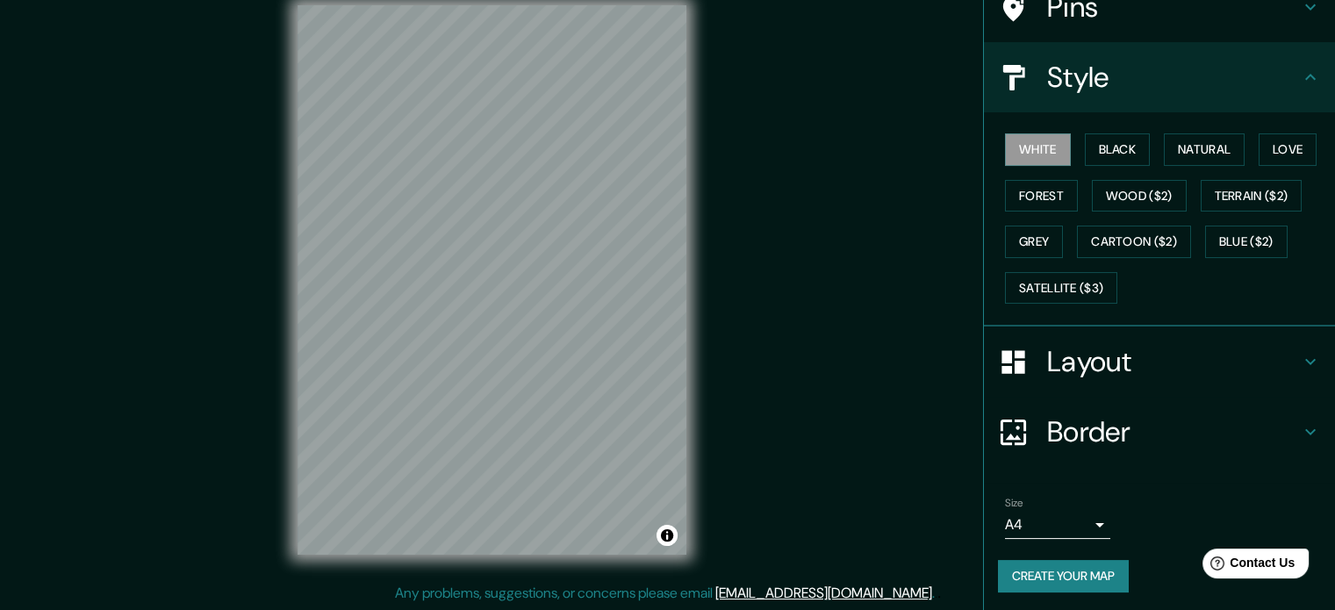
click at [1054, 575] on button "Create your map" at bounding box center [1063, 576] width 131 height 32
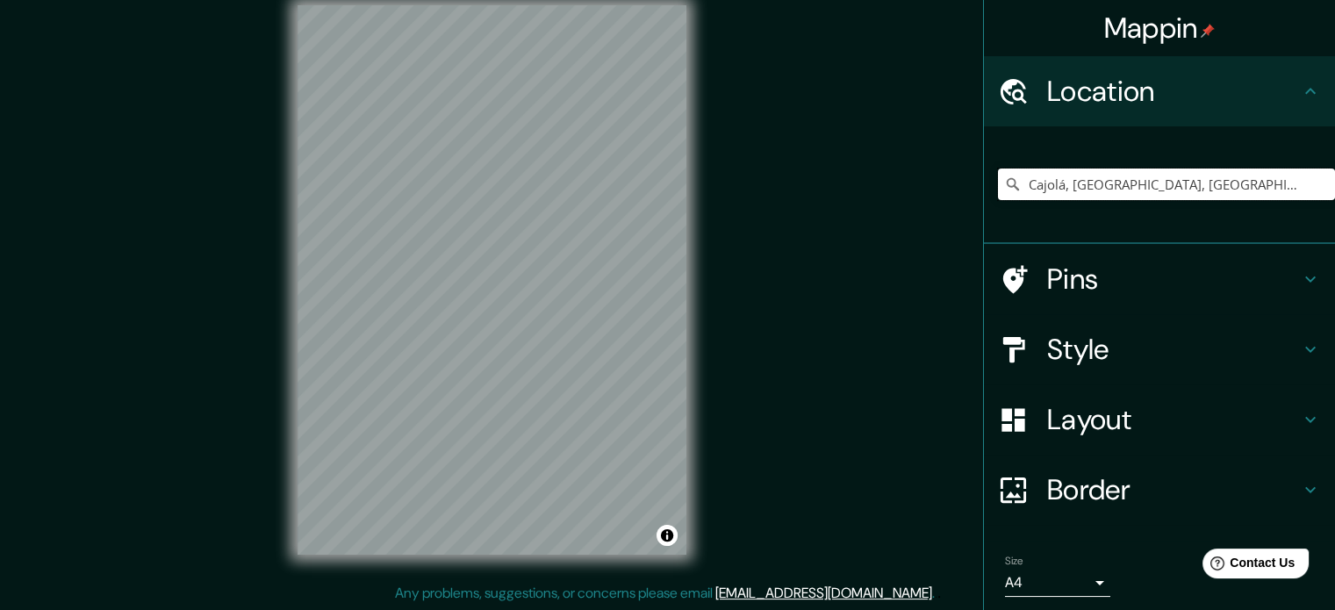
click at [1194, 183] on input "Cajolá, [GEOGRAPHIC_DATA], [GEOGRAPHIC_DATA]" at bounding box center [1166, 184] width 337 height 32
click at [998, 184] on input "Cajolá, [GEOGRAPHIC_DATA], [GEOGRAPHIC_DATA]" at bounding box center [1166, 184] width 337 height 32
click at [1007, 183] on input "Cajolá, [GEOGRAPHIC_DATA], [GEOGRAPHIC_DATA]" at bounding box center [1166, 184] width 337 height 32
drag, startPoint x: 1009, startPoint y: 183, endPoint x: 1347, endPoint y: 222, distance: 340.0
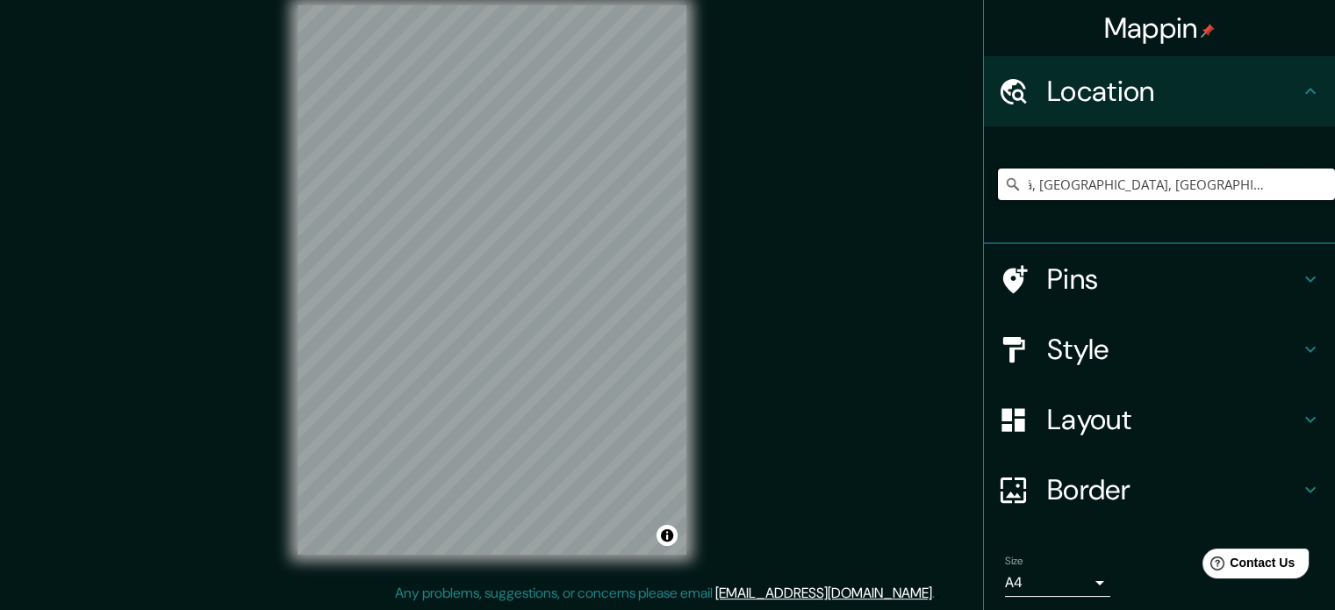
click at [1334, 222] on html "Mappin Location Cajolá, Departamento de Quetzaltenango, Guatemala Pins Style La…" at bounding box center [667, 282] width 1335 height 610
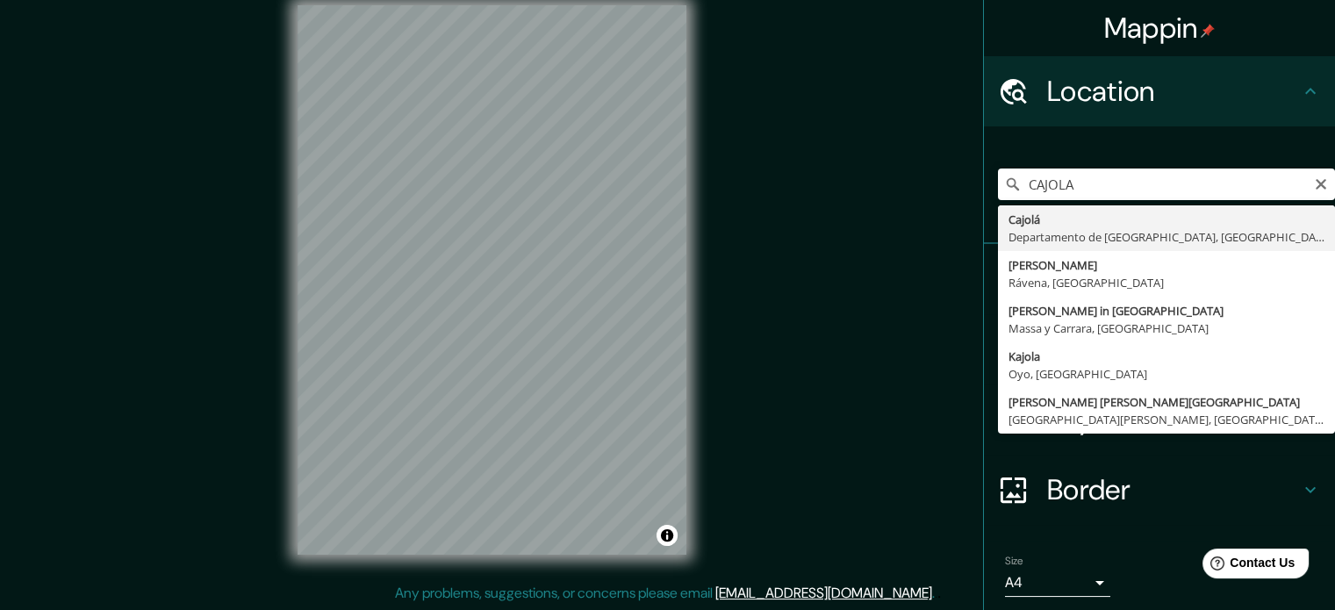
type input "Cajolá, Departamento de Quetzaltenango, Guatemala"
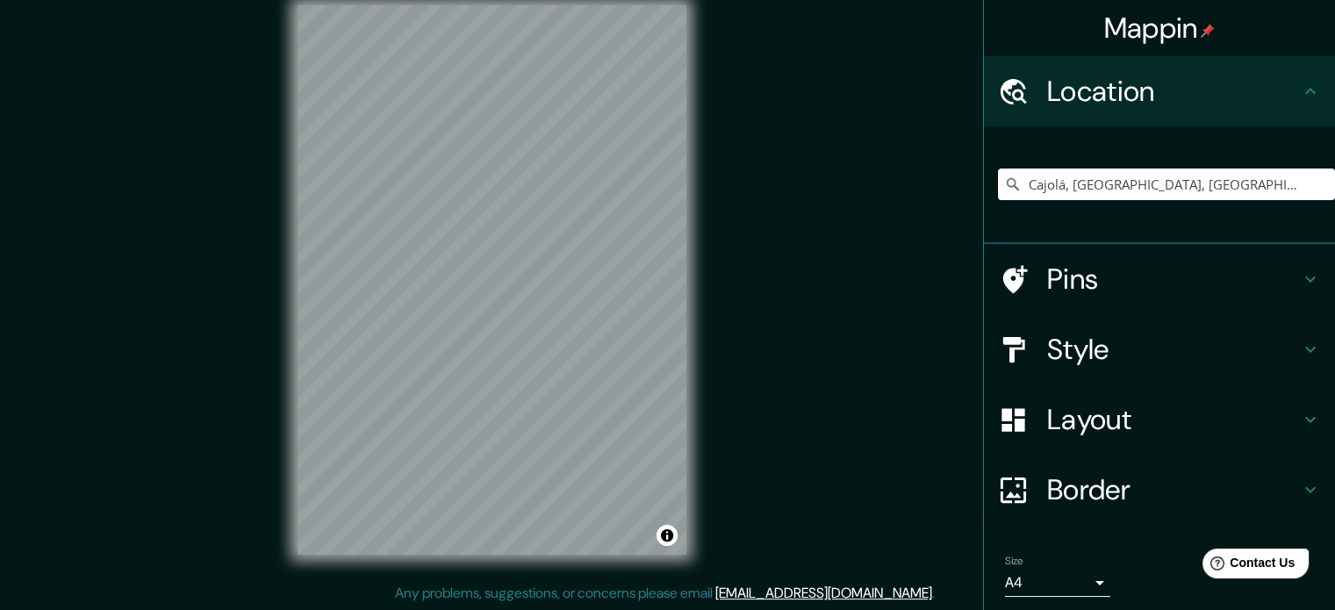
click at [1061, 356] on h4 "Style" at bounding box center [1173, 349] width 253 height 35
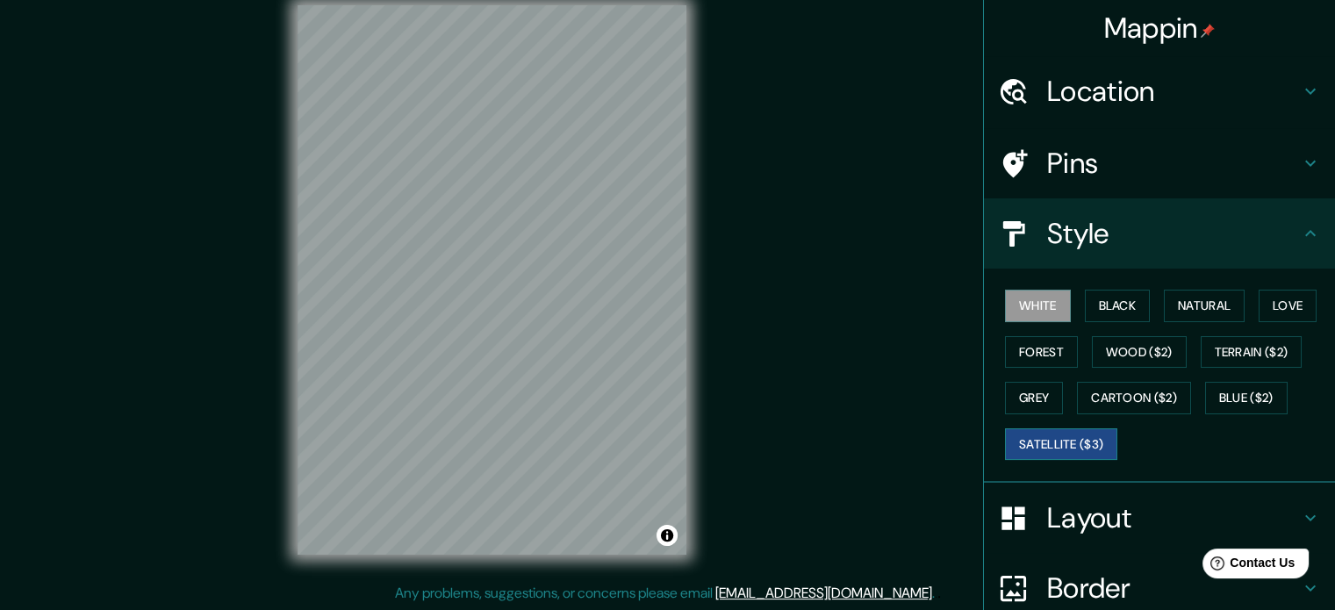
click at [1041, 439] on button "Satellite ($3)" at bounding box center [1061, 444] width 112 height 32
click at [1035, 314] on button "White" at bounding box center [1038, 306] width 66 height 32
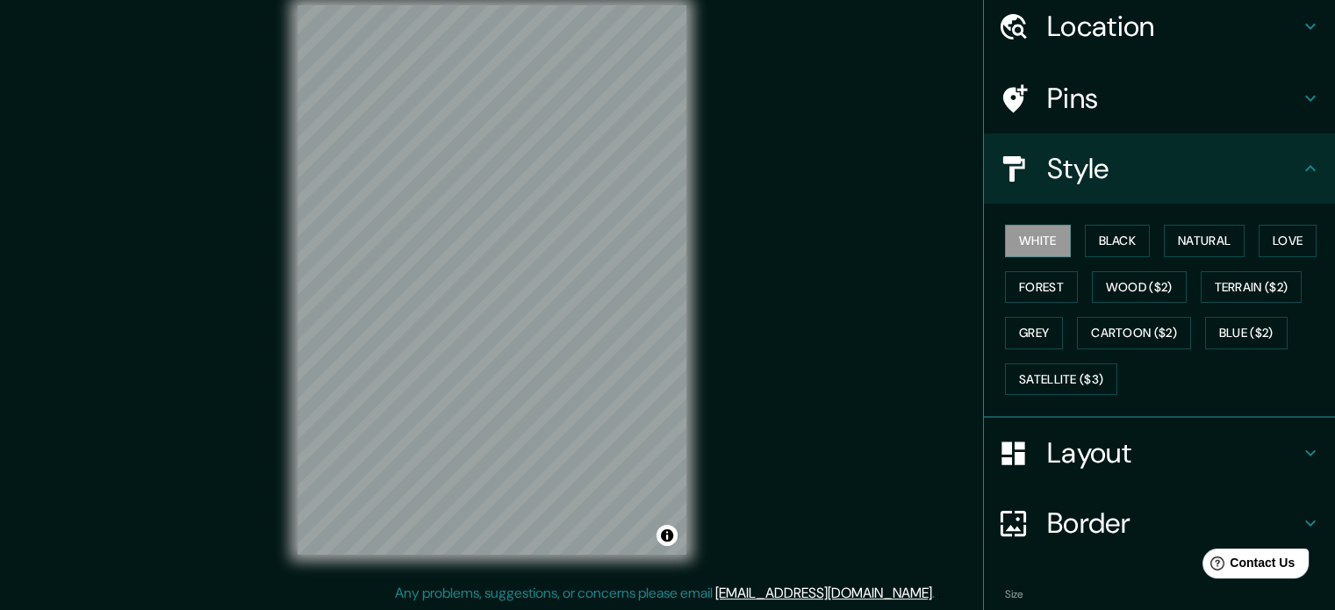
scroll to position [156, 0]
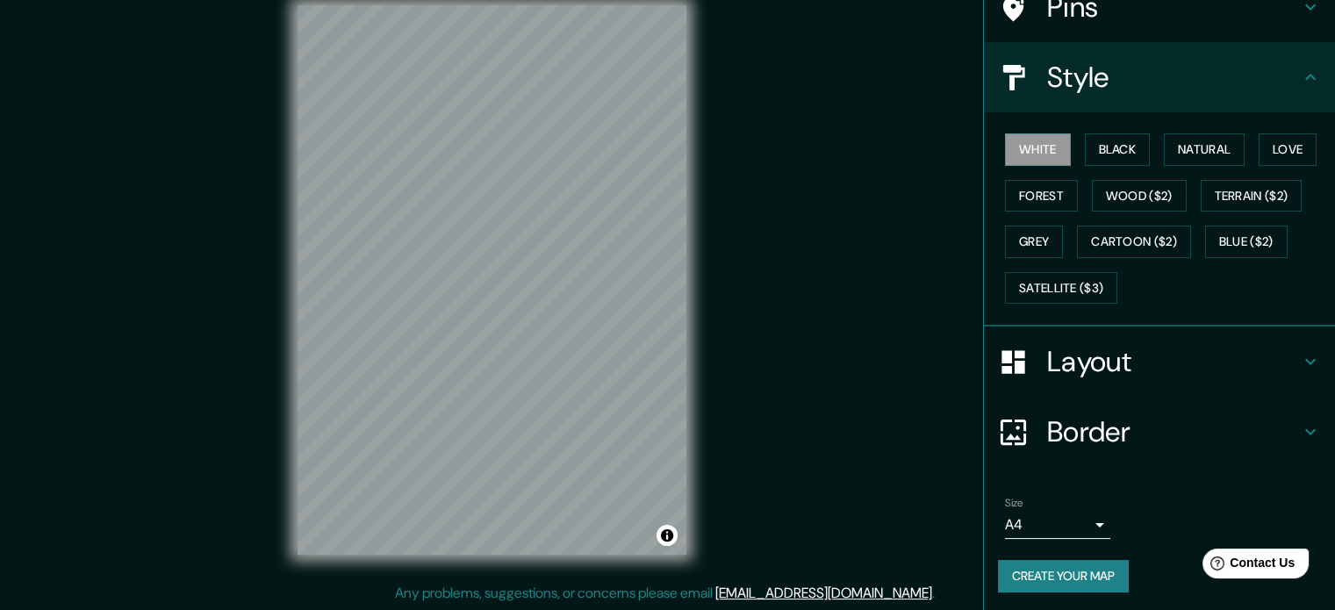
click at [1052, 571] on button "Create your map" at bounding box center [1063, 576] width 131 height 32
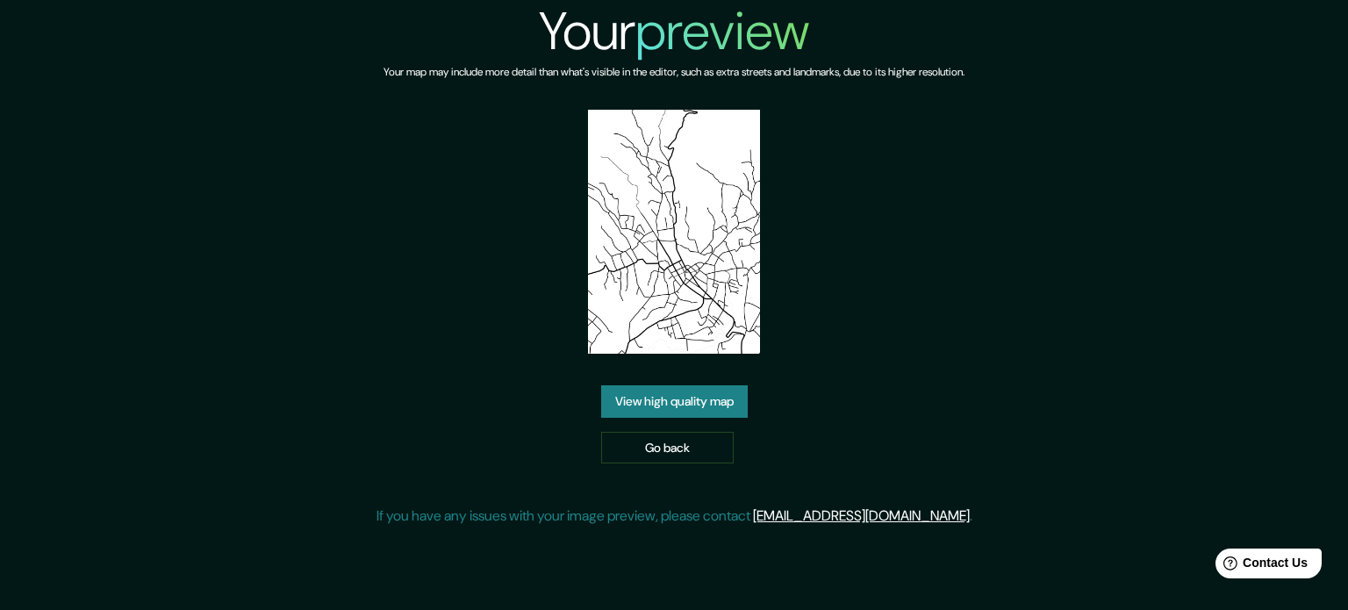
click at [717, 397] on link "View high quality map" at bounding box center [674, 401] width 147 height 32
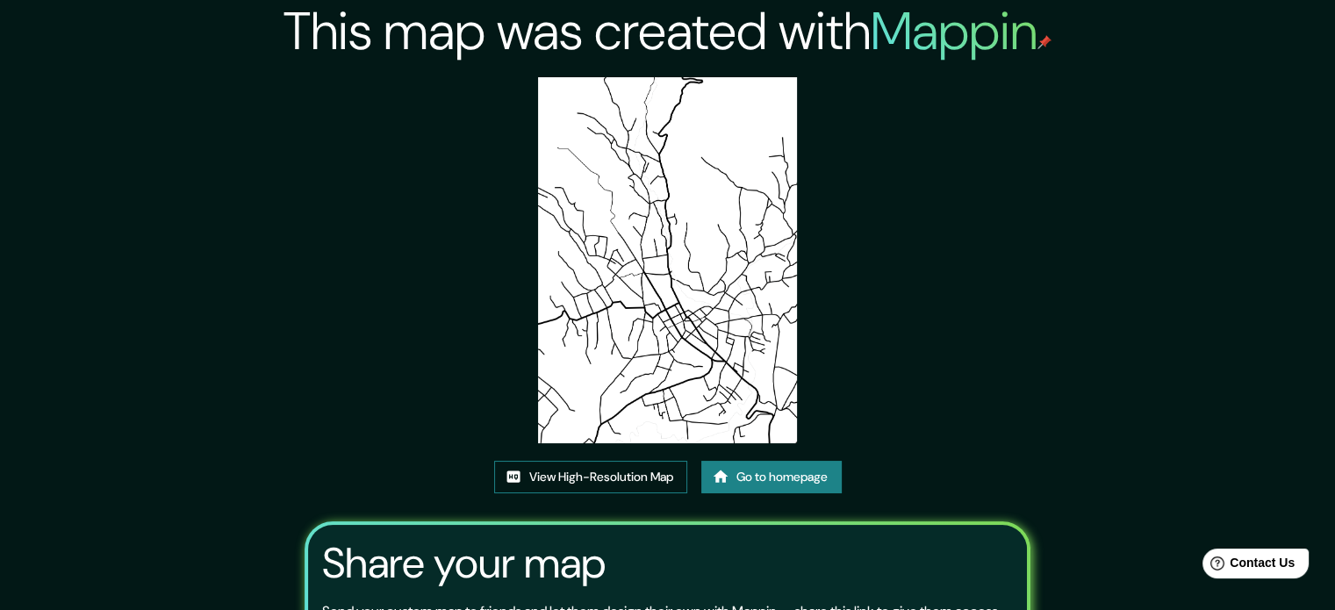
drag, startPoint x: 714, startPoint y: 280, endPoint x: 619, endPoint y: 477, distance: 219.0
click at [619, 477] on link "View High-Resolution Map" at bounding box center [590, 477] width 193 height 32
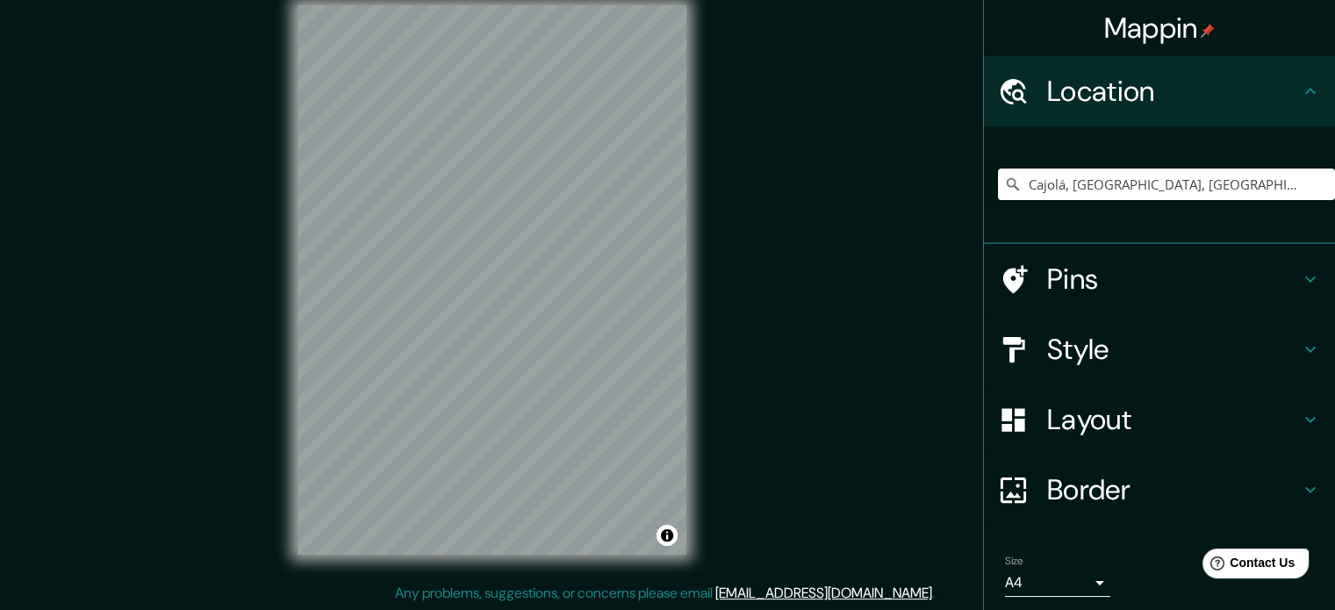
scroll to position [0, 53]
drag, startPoint x: 1014, startPoint y: 185, endPoint x: 1347, endPoint y: 218, distance: 334.2
click at [1334, 218] on html "Mappin Location [GEOGRAPHIC_DATA], [GEOGRAPHIC_DATA], [GEOGRAPHIC_DATA] Pins St…" at bounding box center [667, 282] width 1335 height 610
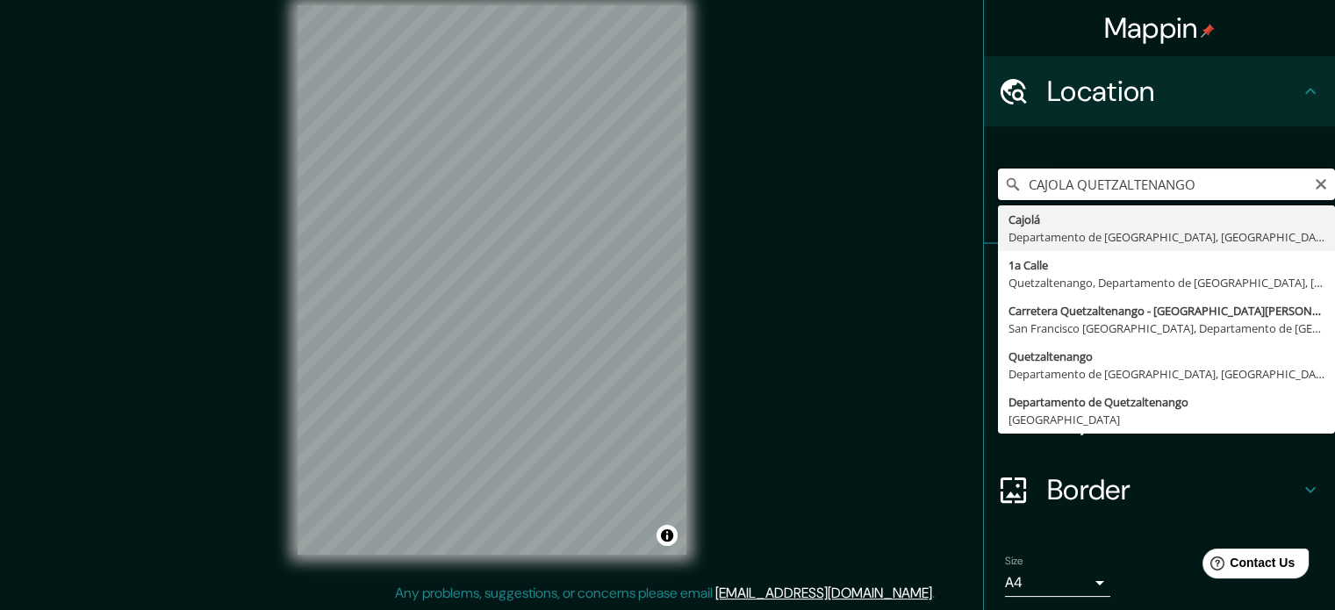
type input "Cajolá, [GEOGRAPHIC_DATA], [GEOGRAPHIC_DATA]"
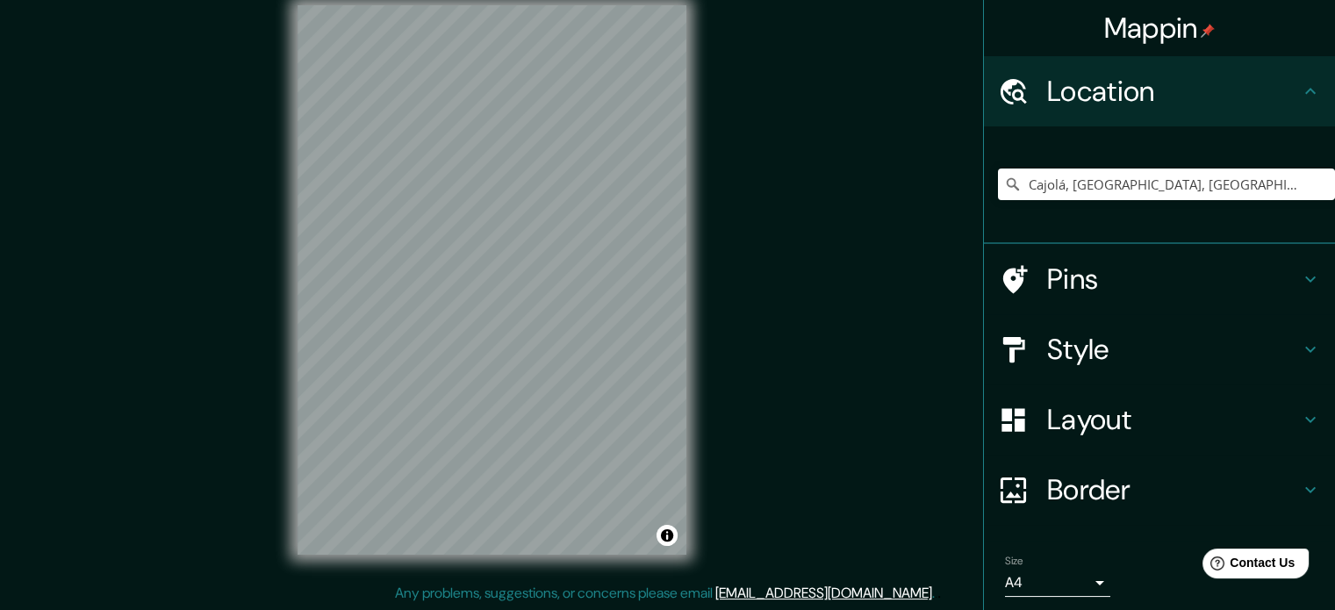
click at [1023, 363] on div at bounding box center [1022, 349] width 49 height 31
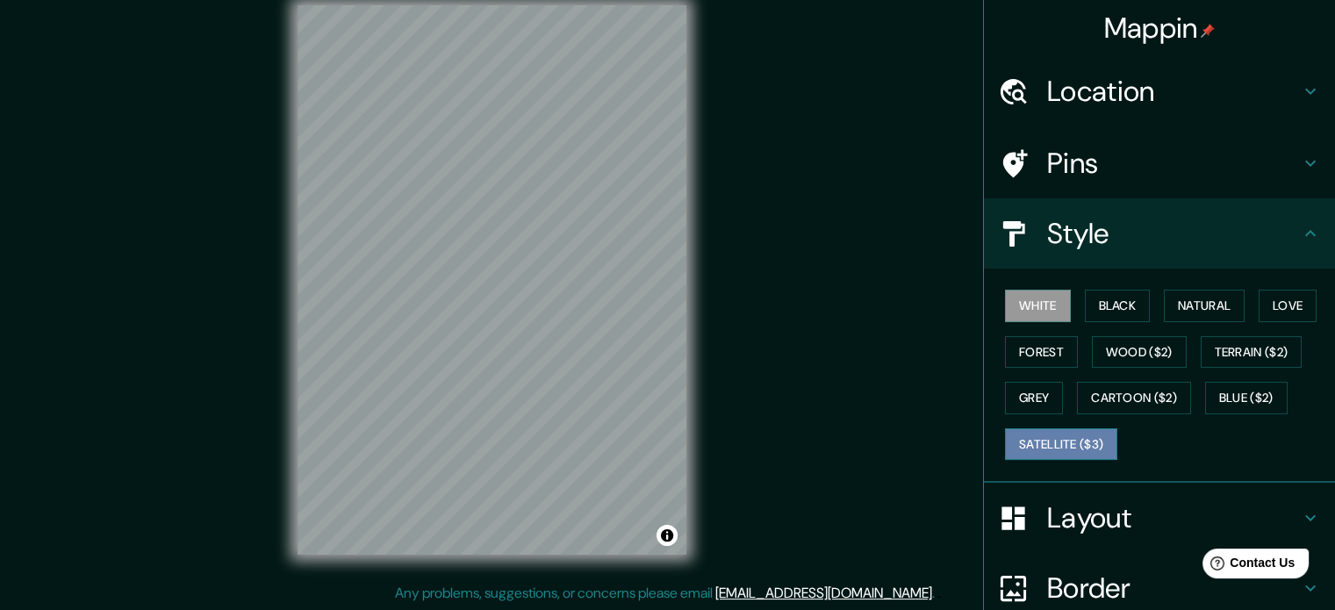
click at [1046, 448] on button "Satellite ($3)" at bounding box center [1061, 444] width 112 height 32
click at [1022, 313] on button "White" at bounding box center [1038, 306] width 66 height 32
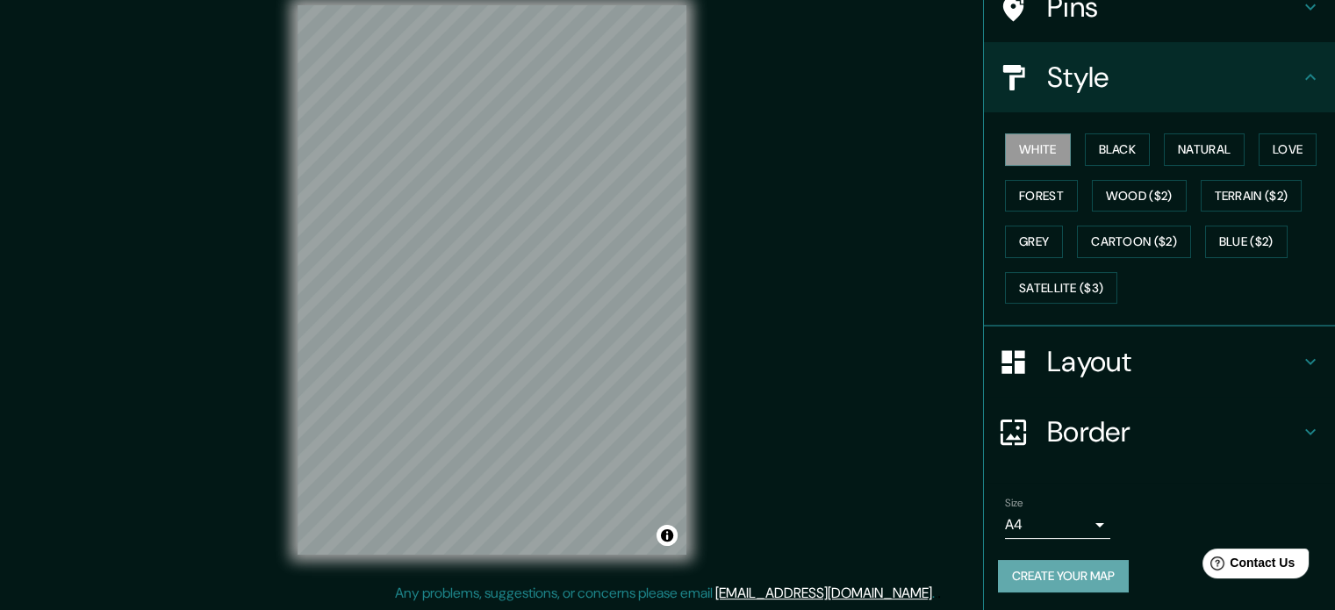
drag, startPoint x: 1065, startPoint y: 573, endPoint x: 1056, endPoint y: 569, distance: 9.8
click at [1064, 575] on button "Create your map" at bounding box center [1063, 576] width 131 height 32
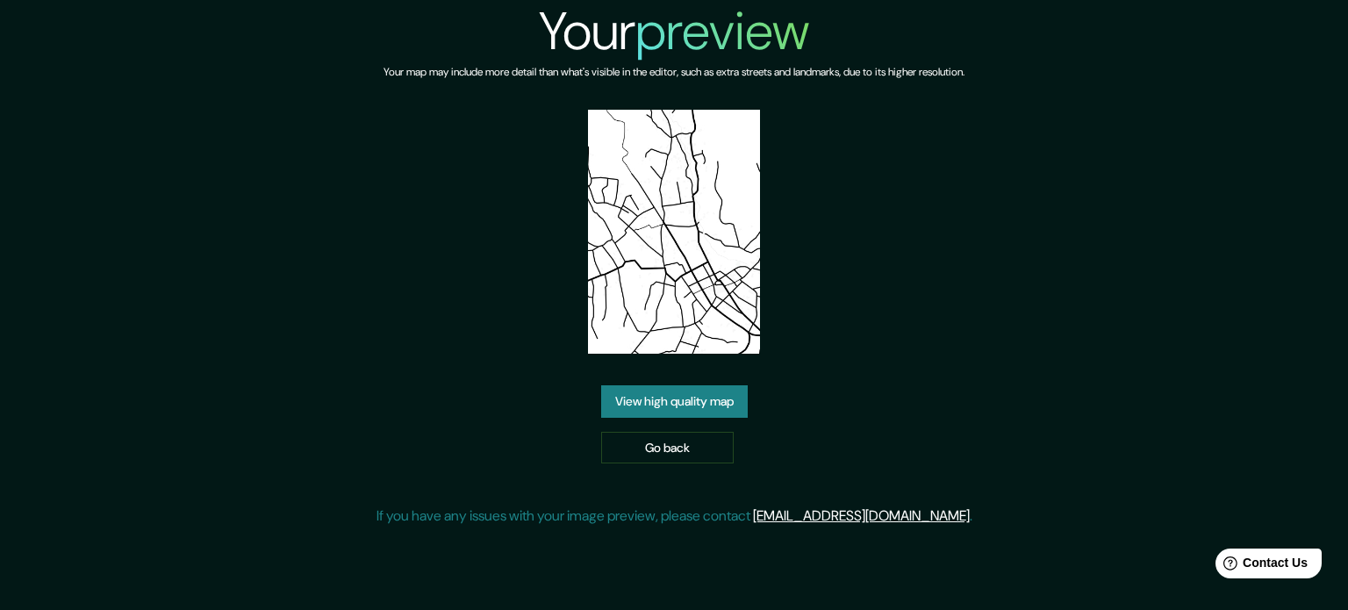
click at [692, 399] on link "View high quality map" at bounding box center [674, 401] width 147 height 32
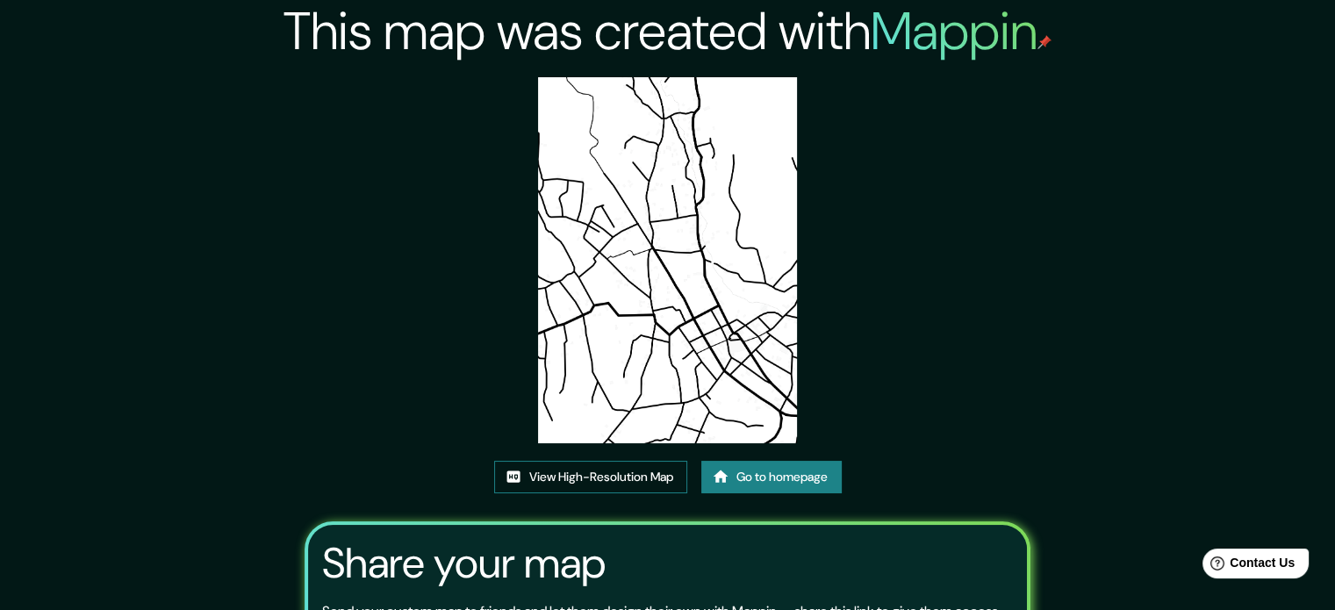
click at [608, 481] on link "View High-Resolution Map" at bounding box center [590, 477] width 193 height 32
